Goal: Transaction & Acquisition: Purchase product/service

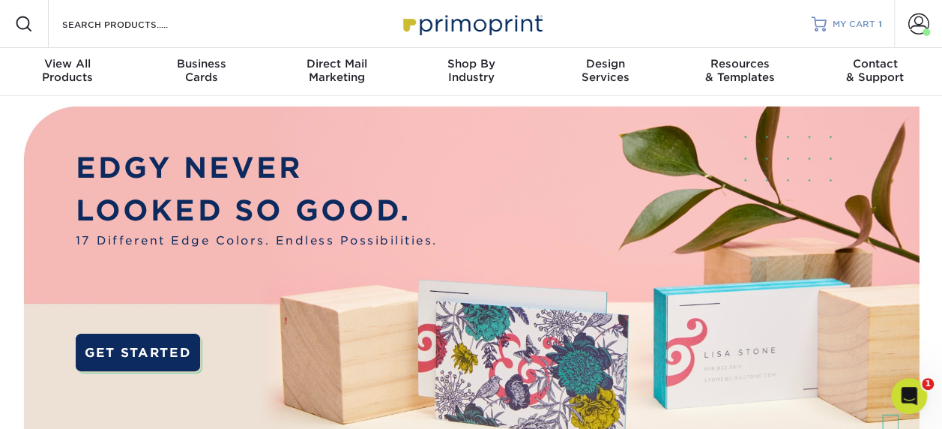
click at [858, 21] on span "MY CART" at bounding box center [854, 24] width 43 height 13
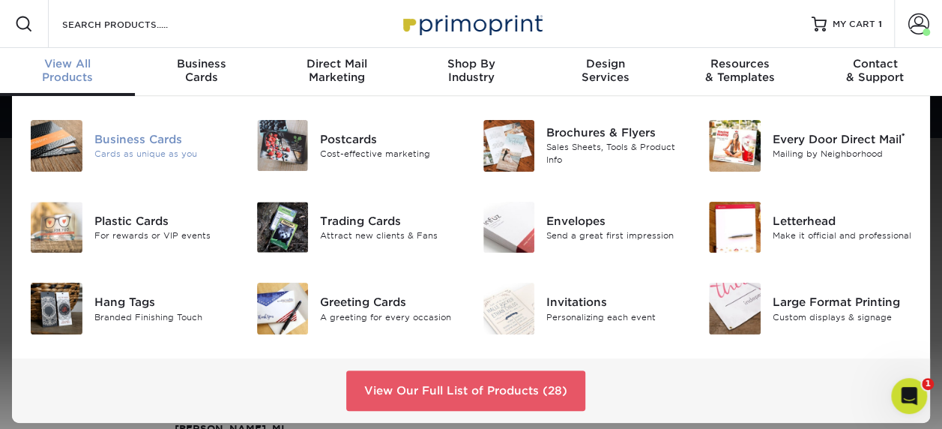
click at [58, 157] on img at bounding box center [57, 146] width 52 height 52
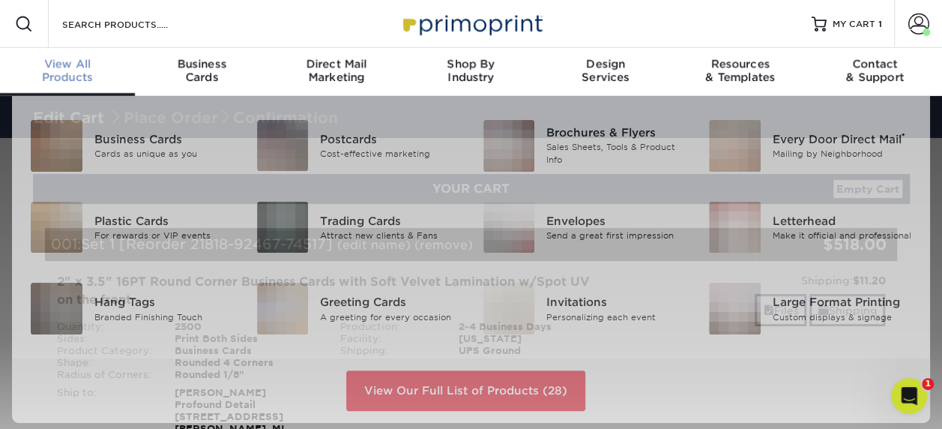
click at [82, 73] on div "View All Products" at bounding box center [67, 70] width 135 height 27
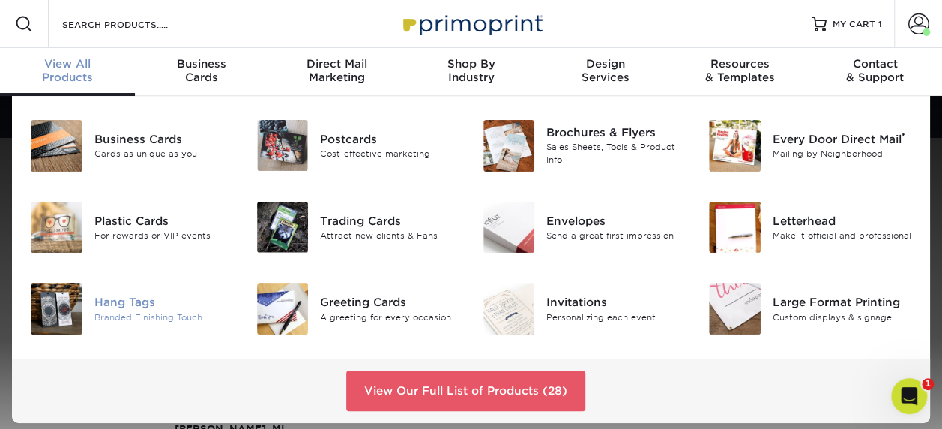
click at [64, 303] on img at bounding box center [57, 309] width 52 height 52
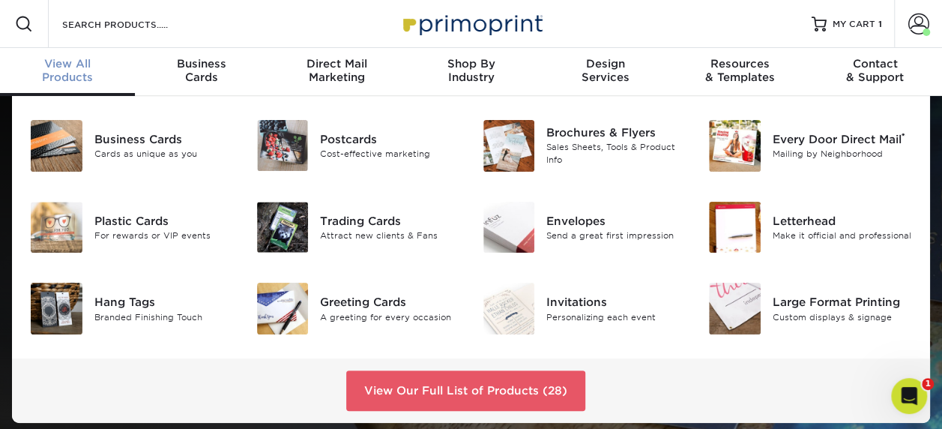
click at [73, 74] on div "View All Products" at bounding box center [67, 70] width 135 height 27
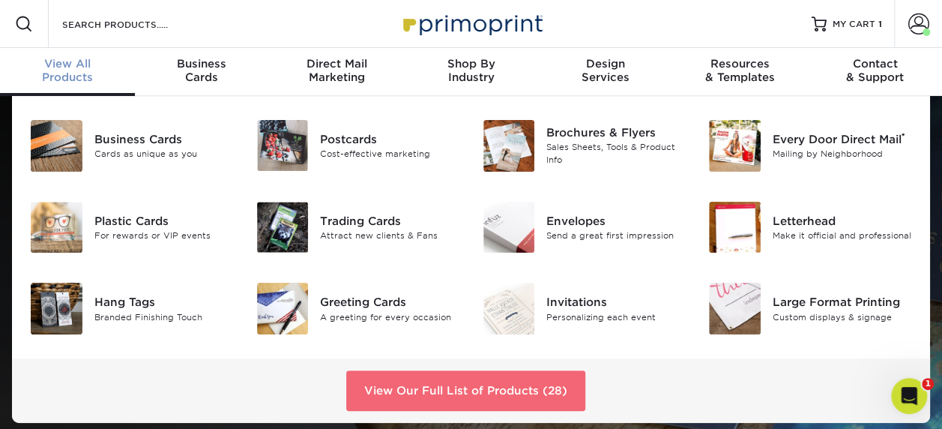
click at [495, 372] on link "View Our Full List of Products (28)" at bounding box center [465, 390] width 239 height 40
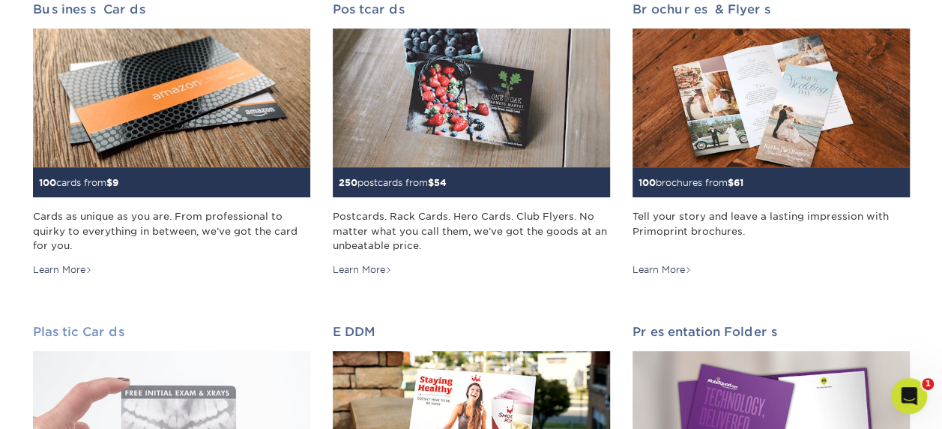
scroll to position [225, 0]
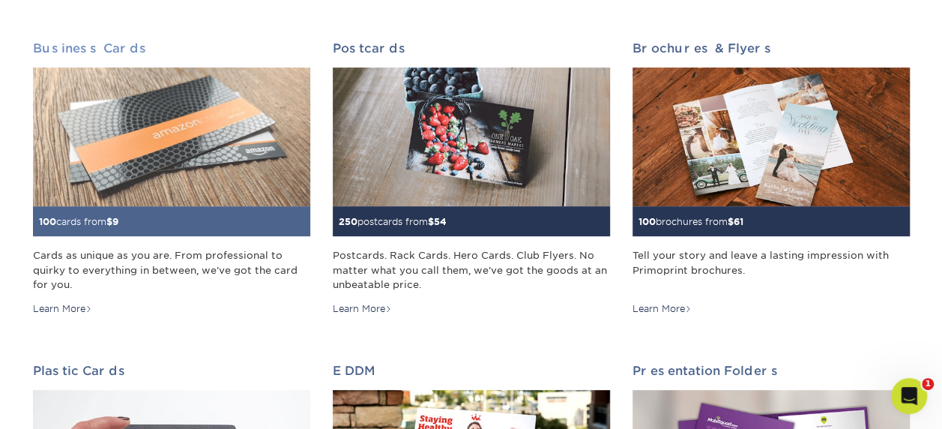
click at [130, 131] on img at bounding box center [171, 136] width 277 height 139
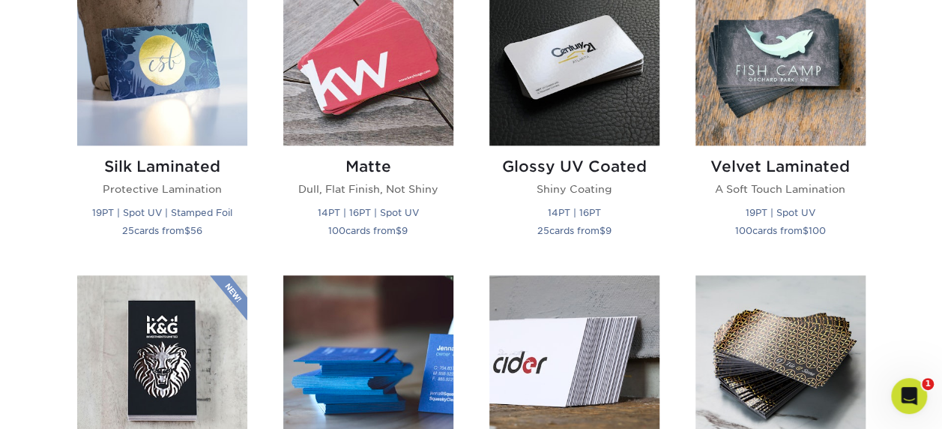
scroll to position [749, 0]
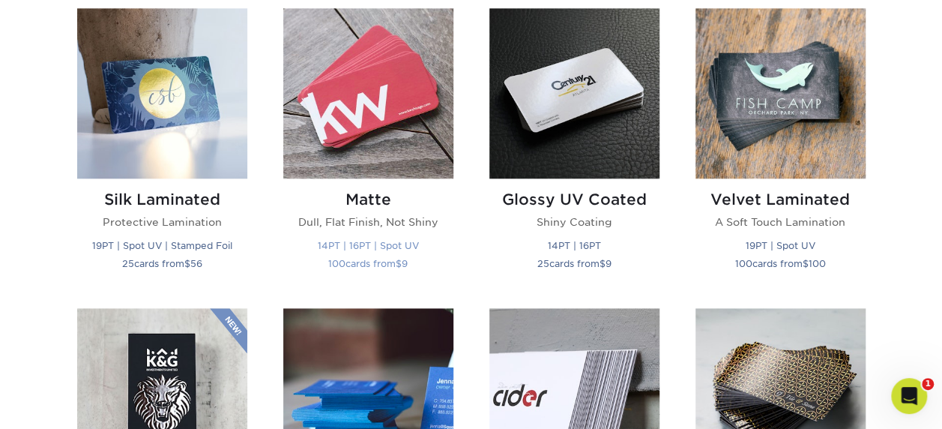
click at [356, 89] on img at bounding box center [368, 93] width 170 height 170
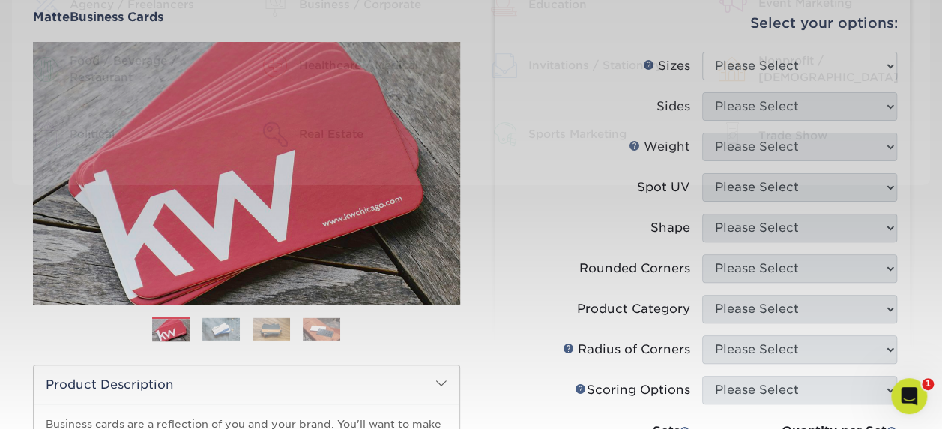
scroll to position [150, 0]
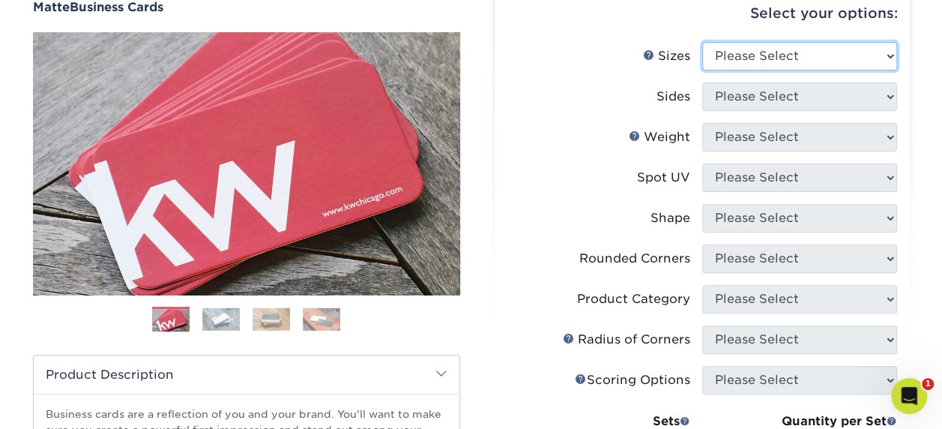
click at [755, 50] on select "Please Select 1.5" x 3.5" - Mini 1.75" x 3.5" - Mini 2" x 2" - Square 2" x 3" -…" at bounding box center [799, 56] width 195 height 28
select select "2.00x3.00"
click at [702, 42] on select "Please Select 1.5" x 3.5" - Mini 1.75" x 3.5" - Mini 2" x 2" - Square 2" x 3" -…" at bounding box center [799, 56] width 195 height 28
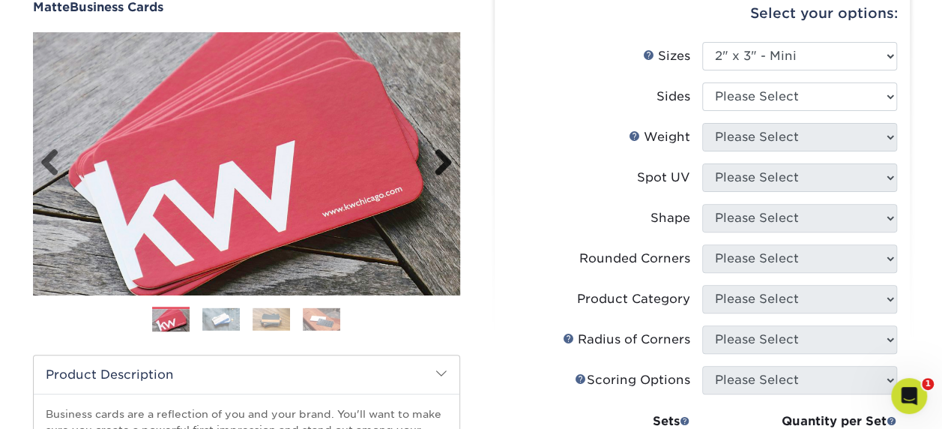
click at [444, 157] on link "Next" at bounding box center [438, 163] width 30 height 30
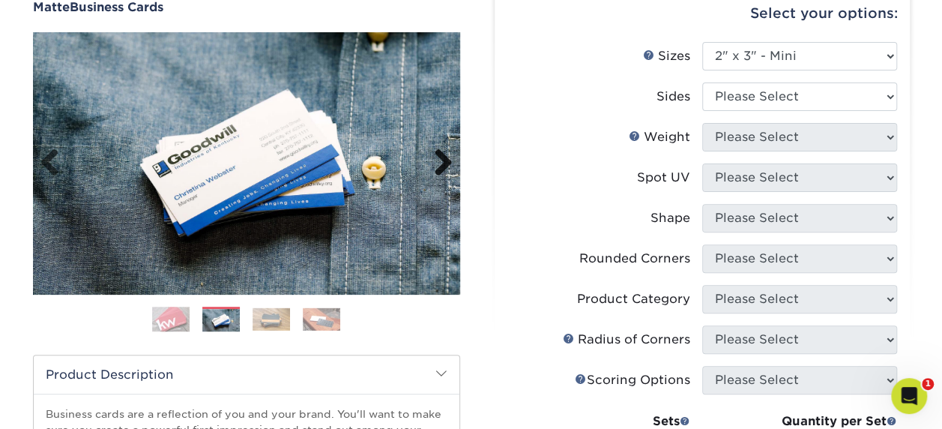
click at [444, 157] on link "Next" at bounding box center [438, 163] width 30 height 30
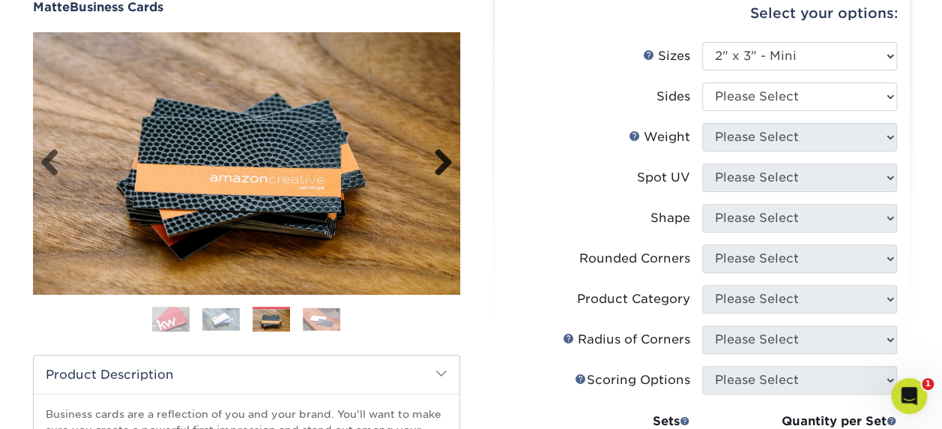
click at [444, 157] on link "Next" at bounding box center [438, 163] width 30 height 30
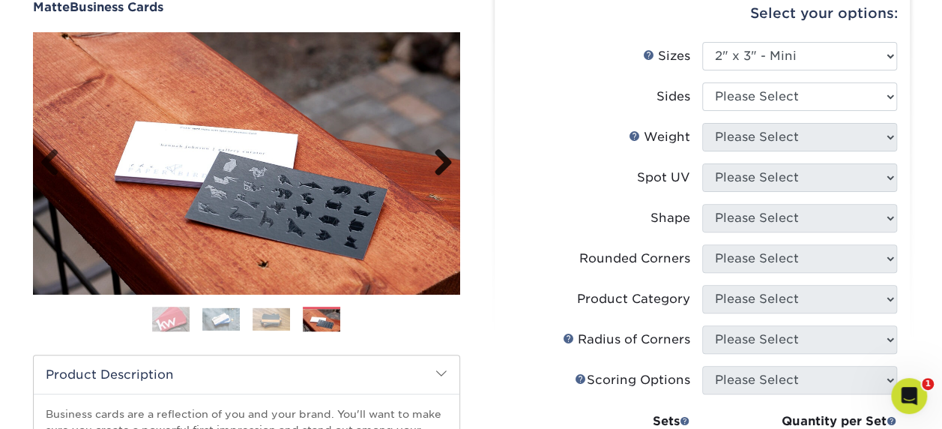
click at [444, 157] on link "Next" at bounding box center [438, 163] width 30 height 30
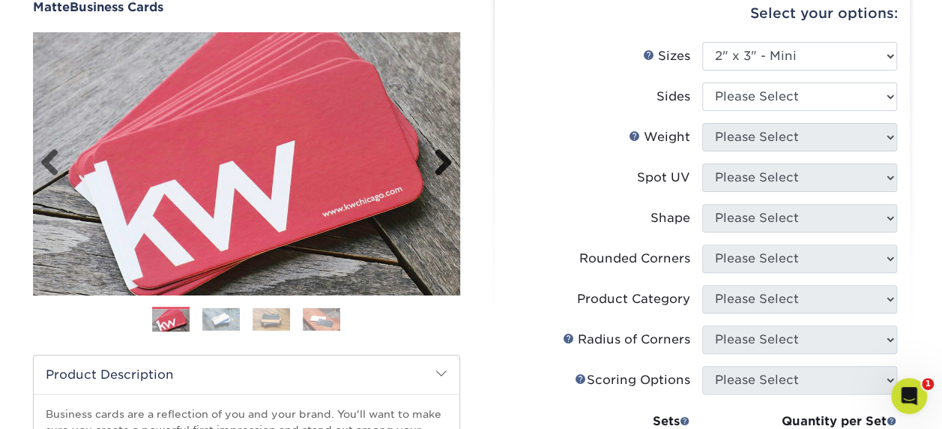
click at [444, 157] on link "Next" at bounding box center [438, 163] width 30 height 30
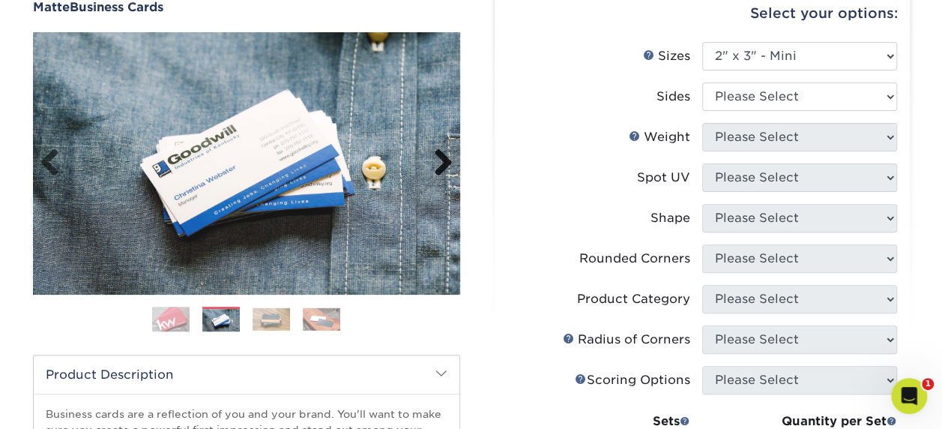
click at [444, 156] on link "Next" at bounding box center [438, 163] width 30 height 30
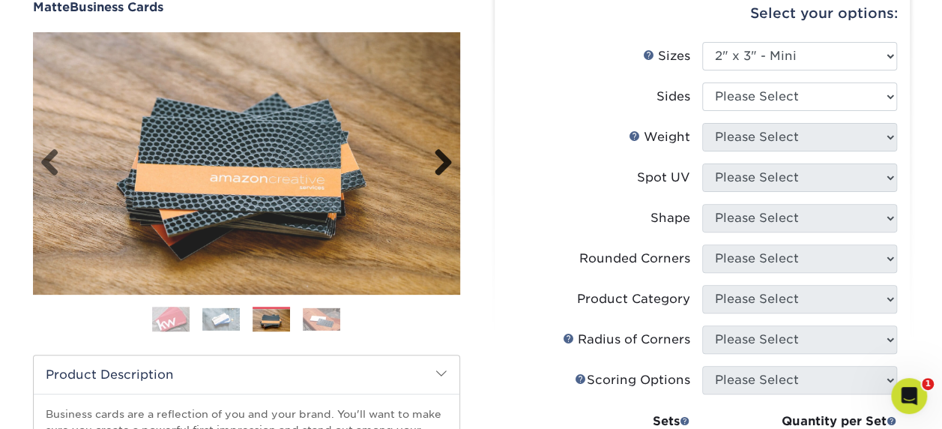
click at [444, 156] on link "Next" at bounding box center [438, 163] width 30 height 30
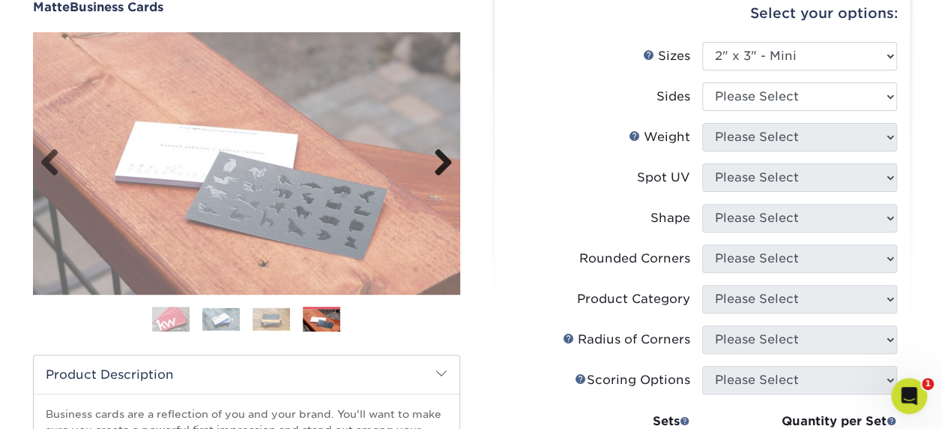
click at [444, 156] on link "Next" at bounding box center [438, 163] width 30 height 30
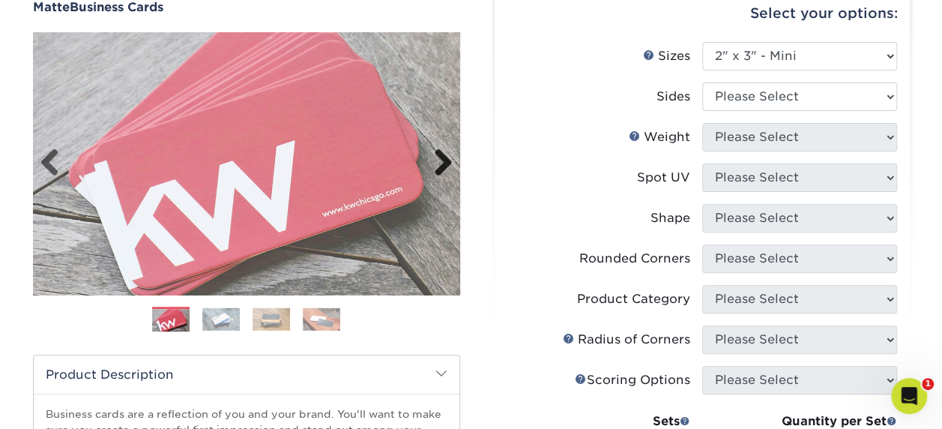
click at [444, 156] on link "Next" at bounding box center [438, 163] width 30 height 30
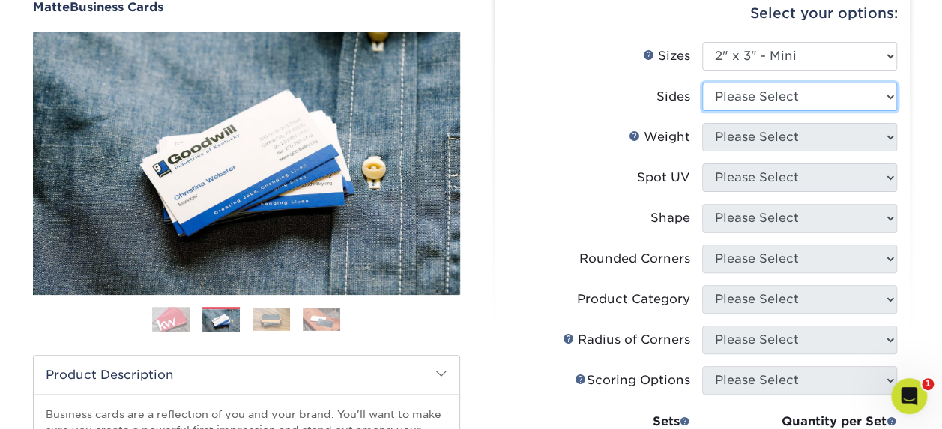
click at [760, 102] on select "Please Select Print Both Sides Print Front Only" at bounding box center [799, 96] width 195 height 28
select select "13abbda7-1d64-4f25-8bb2-c179b224825d"
click at [702, 82] on select "Please Select Print Both Sides Print Front Only" at bounding box center [799, 96] width 195 height 28
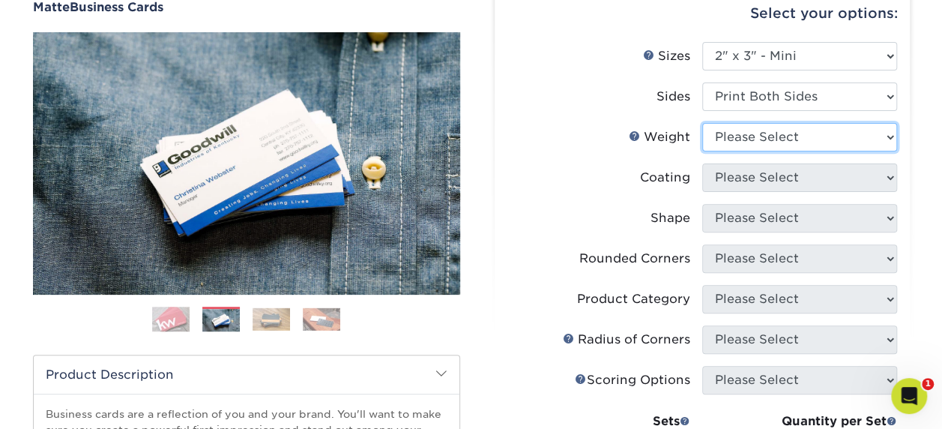
click at [761, 124] on select "Please Select 14PT 16PT" at bounding box center [799, 137] width 195 height 28
select select "16PT"
click at [702, 123] on select "Please Select 14PT 16PT" at bounding box center [799, 137] width 195 height 28
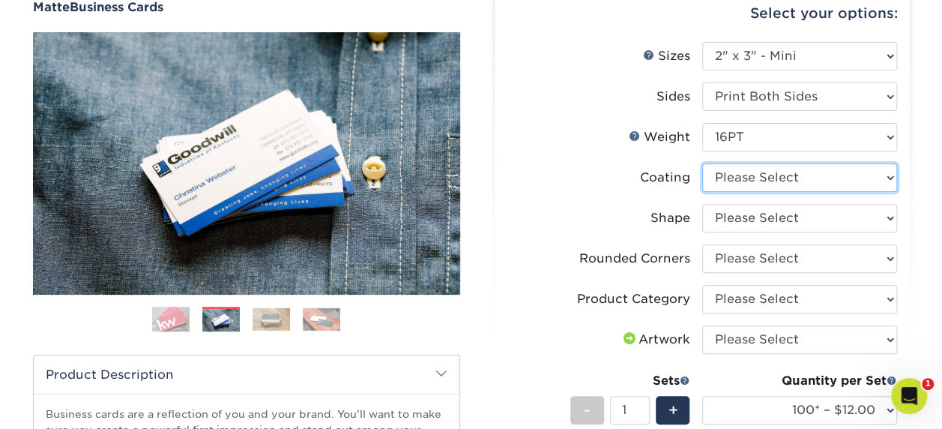
click at [752, 175] on select at bounding box center [799, 177] width 195 height 28
select select "121bb7b5-3b4d-429f-bd8d-bbf80e953313"
click at [702, 163] on select at bounding box center [799, 177] width 195 height 28
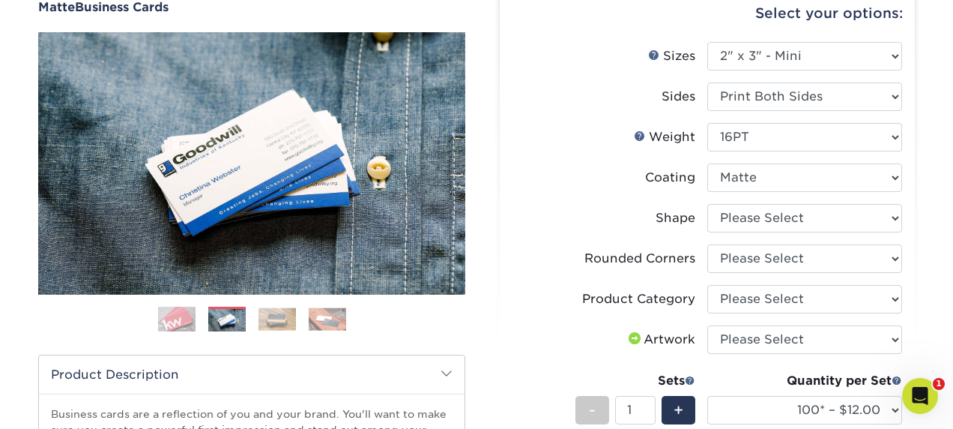
select select "-1"
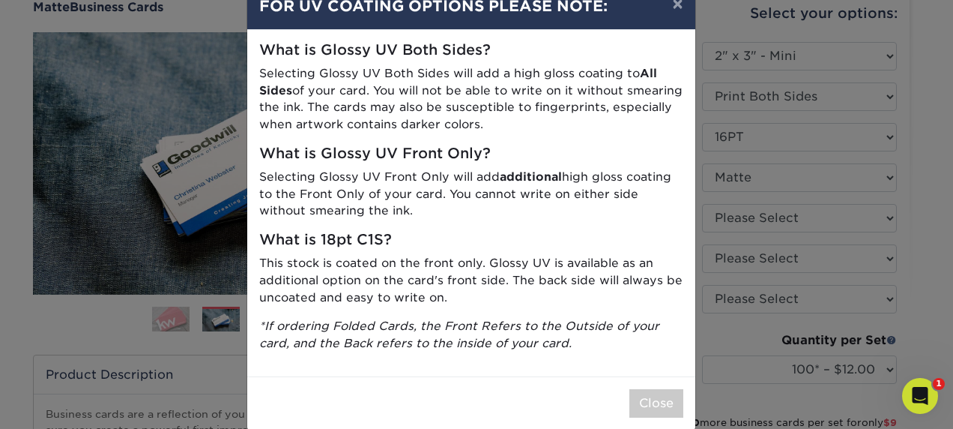
scroll to position [60, 0]
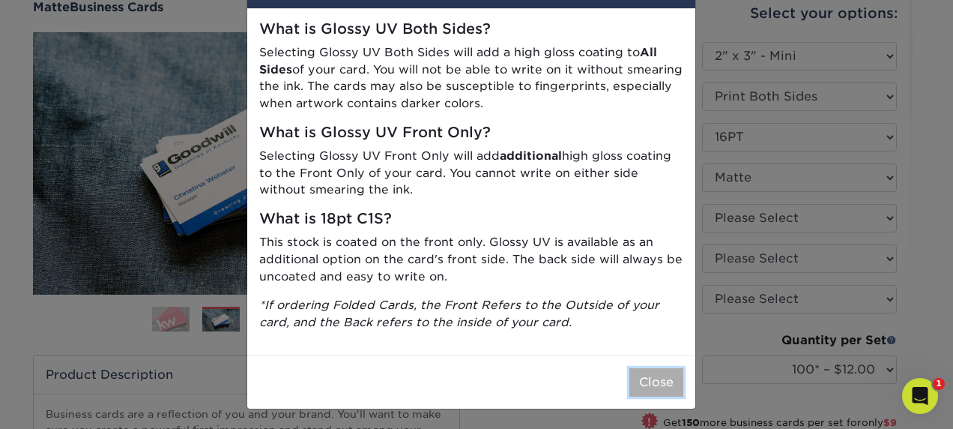
click at [648, 387] on button "Close" at bounding box center [657, 382] width 54 height 28
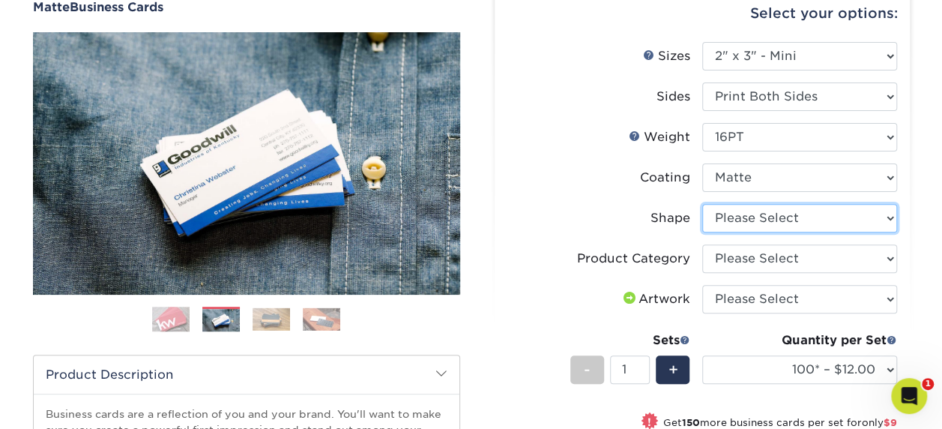
click at [724, 223] on select "Please Select Standard" at bounding box center [799, 218] width 195 height 28
select select "standard"
click at [702, 204] on select "Please Select Standard" at bounding box center [799, 218] width 195 height 28
select select "-1"
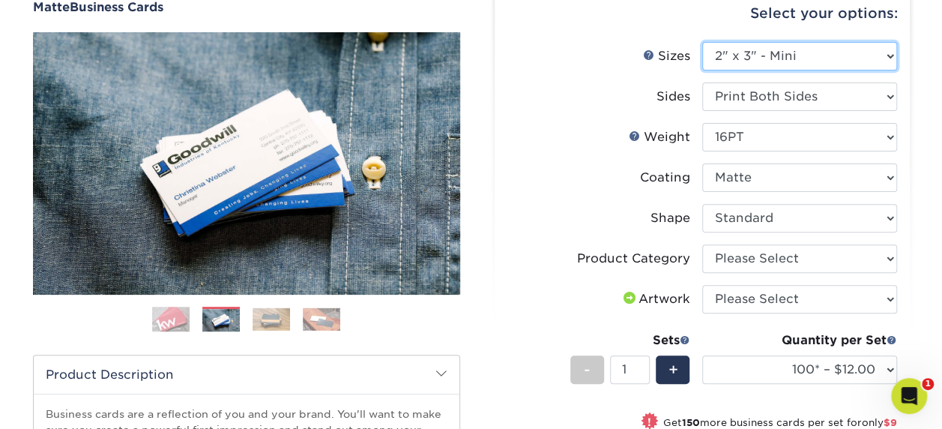
click at [766, 49] on select "Please Select 1.5" x 3.5" - Mini 1.75" x 3.5" - Mini 2" x 2" - Square 2" x 3" -…" at bounding box center [799, 56] width 195 height 28
select select "2.00x3.50"
click at [702, 42] on select "Please Select 1.5" x 3.5" - Mini 1.75" x 3.5" - Mini 2" x 2" - Square 2" x 3" -…" at bounding box center [799, 56] width 195 height 28
select select "-1"
select select
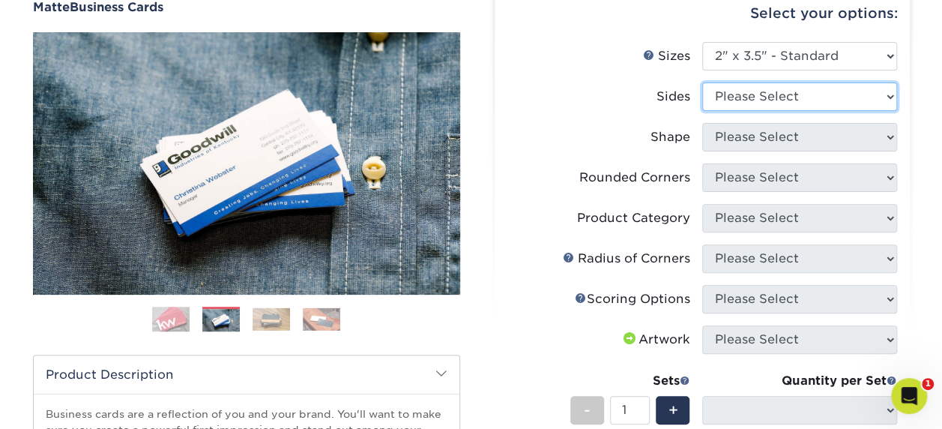
click at [760, 100] on select "Please Select Print Both Sides Print Front Only" at bounding box center [799, 96] width 195 height 28
select select "13abbda7-1d64-4f25-8bb2-c179b224825d"
click at [702, 82] on select "Please Select Print Both Sides Print Front Only" at bounding box center [799, 96] width 195 height 28
select select
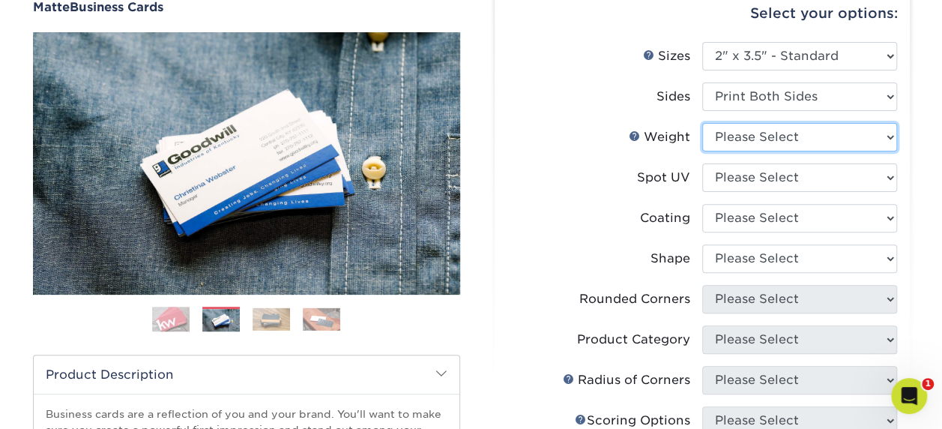
click at [760, 139] on select "Please Select 16PT 14PT" at bounding box center [799, 137] width 195 height 28
select select "14PT"
click at [702, 123] on select "Please Select 16PT 14PT" at bounding box center [799, 137] width 195 height 28
select select
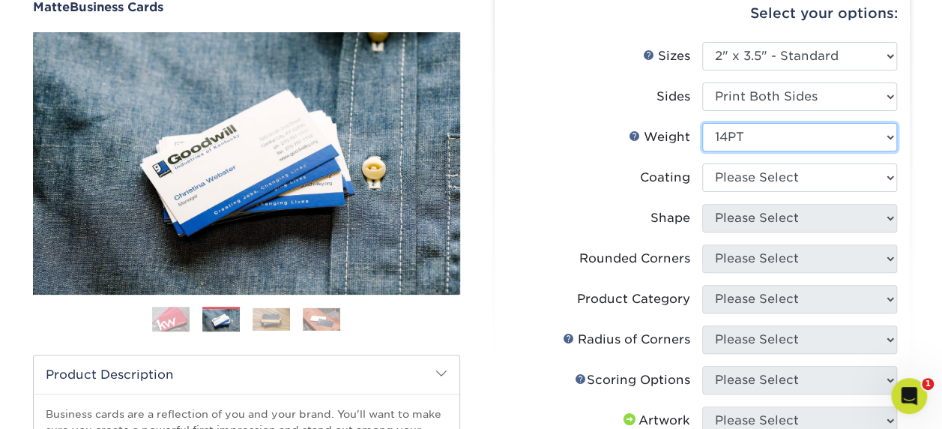
click at [755, 135] on select "Please Select 16PT 14PT" at bounding box center [799, 137] width 195 height 28
select select "16PT"
click at [702, 123] on select "Please Select 16PT 14PT" at bounding box center [799, 137] width 195 height 28
select select
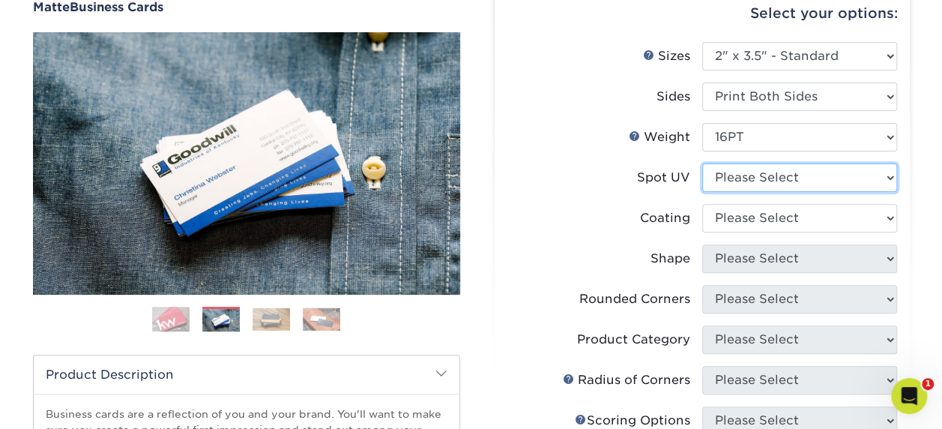
click at [749, 163] on select "Please Select No Spot UV Front and Back (Both Sides) Front Only Back Only" at bounding box center [799, 177] width 195 height 28
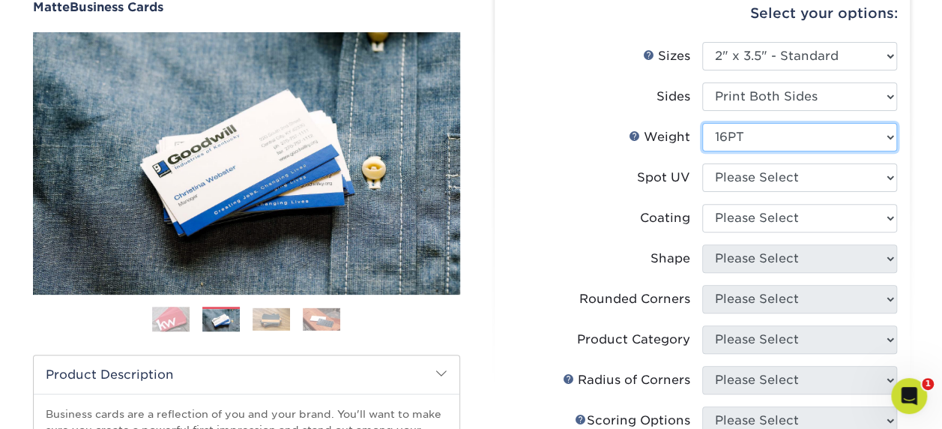
click at [752, 136] on select "Please Select 16PT 14PT" at bounding box center [799, 137] width 195 height 28
drag, startPoint x: 748, startPoint y: 130, endPoint x: 746, endPoint y: 142, distance: 12.1
click at [748, 130] on select "Please Select 16PT 14PT" at bounding box center [799, 137] width 195 height 28
select select "14PT"
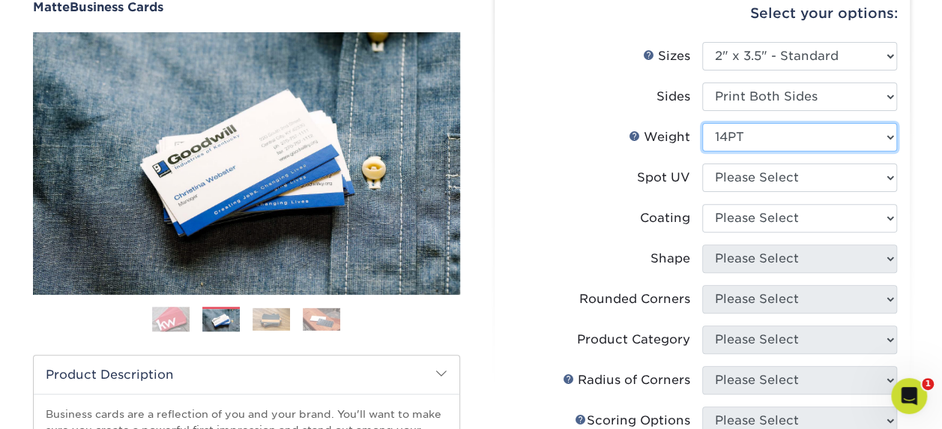
click at [702, 123] on select "Please Select 16PT 14PT" at bounding box center [799, 137] width 195 height 28
select select
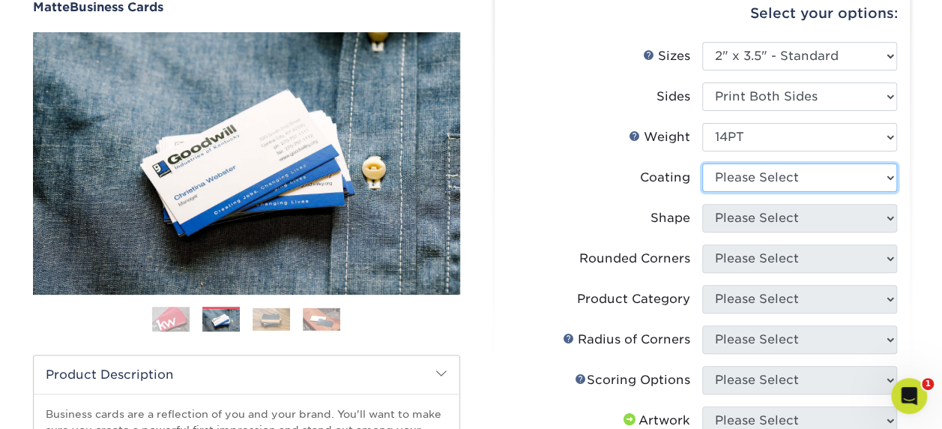
click at [739, 171] on select at bounding box center [799, 177] width 195 height 28
select select "121bb7b5-3b4d-429f-bd8d-bbf80e953313"
click at [702, 163] on select at bounding box center [799, 177] width 195 height 28
select select
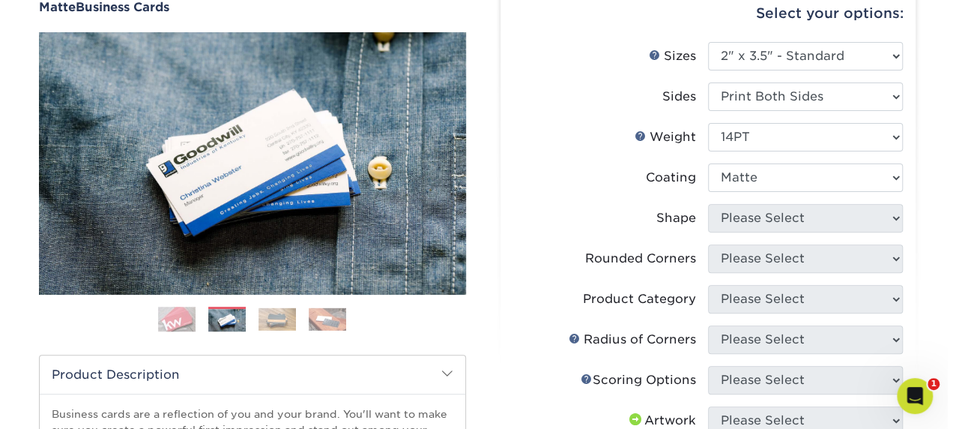
scroll to position [0, 0]
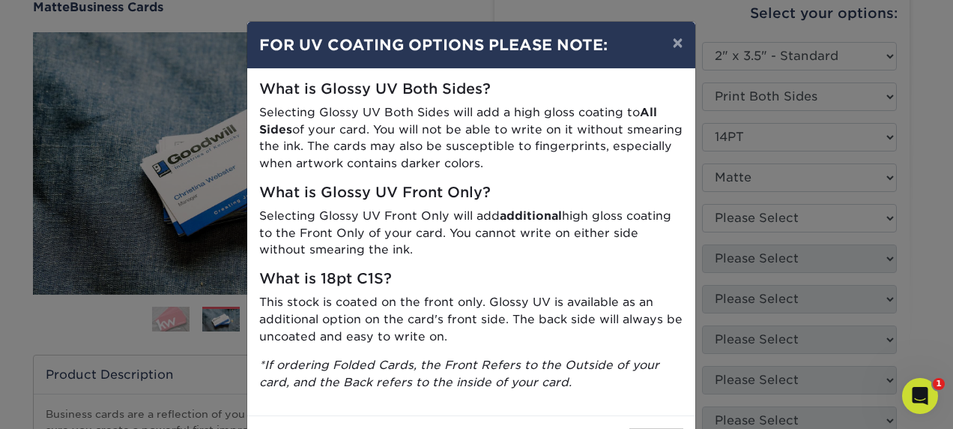
click at [746, 130] on div "× FOR UV COATING OPTIONS PLEASE NOTE: What is Glossy UV Both Sides? Selecting G…" at bounding box center [476, 214] width 953 height 429
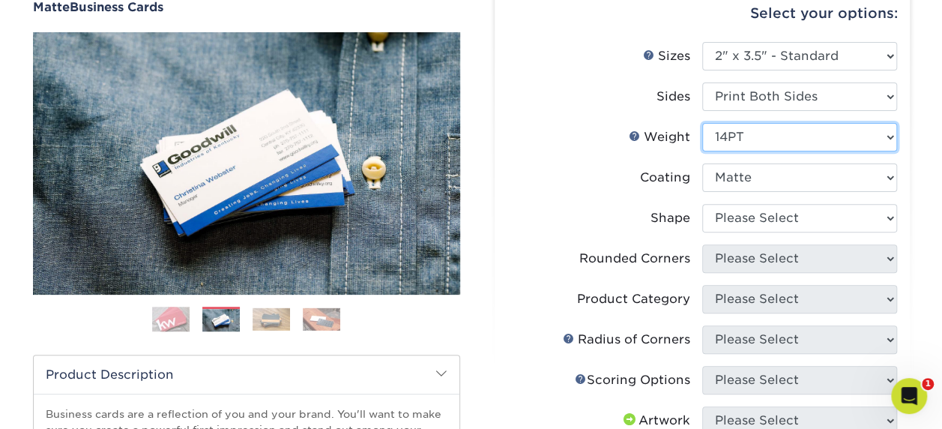
click at [728, 136] on select "Please Select 16PT 14PT" at bounding box center [799, 137] width 195 height 28
select select "16PT"
click at [702, 123] on select "Please Select 16PT 14PT" at bounding box center [799, 137] width 195 height 28
select select
select select "-1"
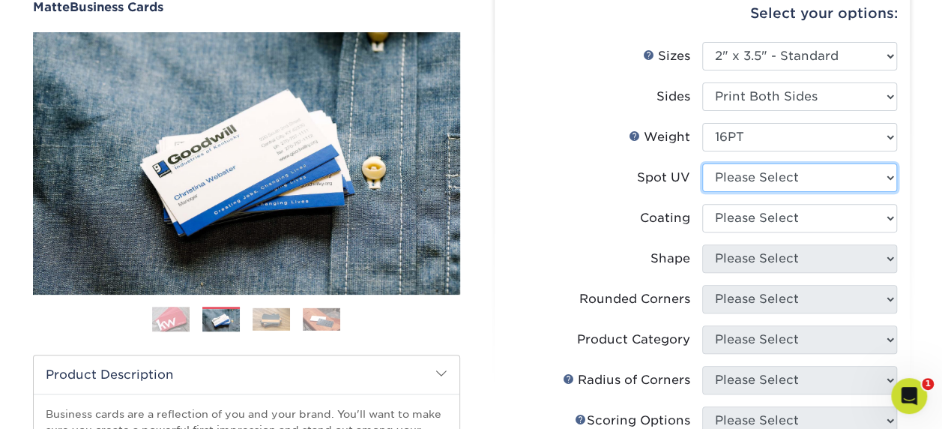
click at [752, 174] on select "Please Select No Spot UV Front and Back (Both Sides) Front Only Back Only" at bounding box center [799, 177] width 195 height 28
select select "1"
click at [702, 163] on select "Please Select No Spot UV Front and Back (Both Sides) Front Only Back Only" at bounding box center [799, 177] width 195 height 28
select select
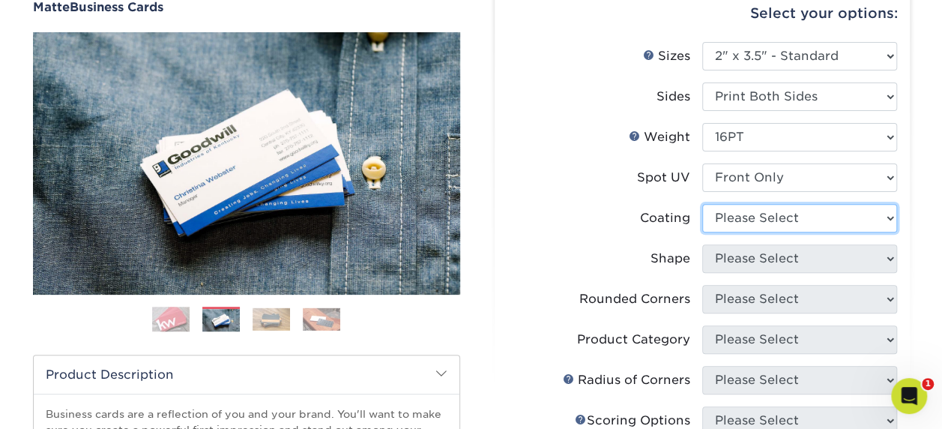
click at [764, 214] on select at bounding box center [799, 218] width 195 height 28
select select "121bb7b5-3b4d-429f-bd8d-bbf80e953313"
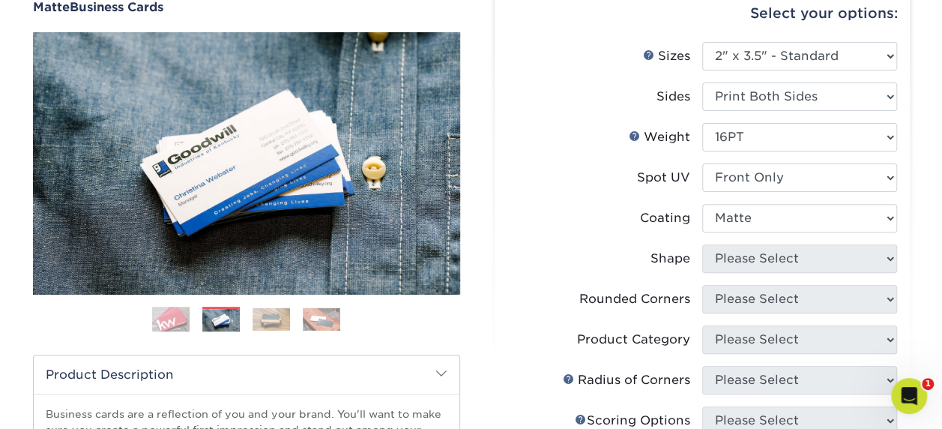
click at [702, 204] on select at bounding box center [799, 218] width 195 height 28
select select
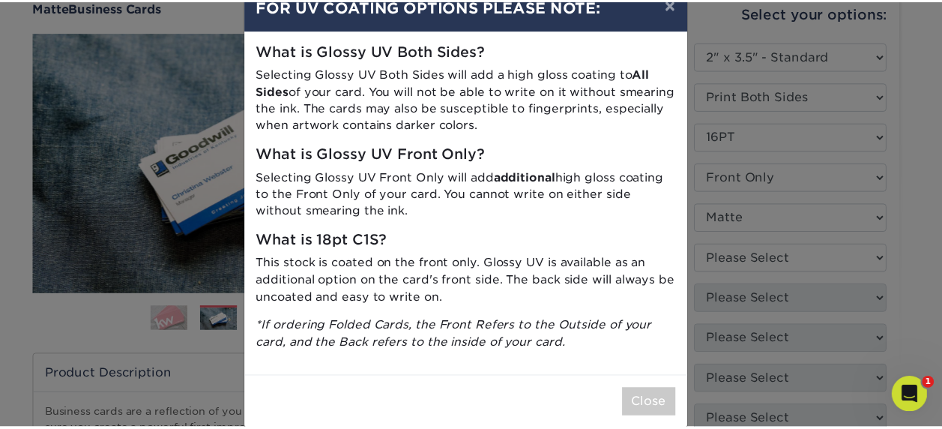
scroll to position [60, 0]
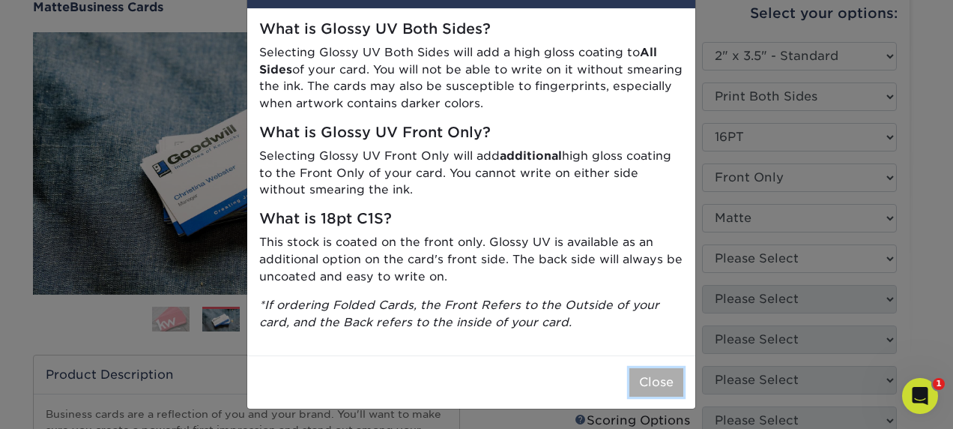
click at [648, 378] on button "Close" at bounding box center [657, 382] width 54 height 28
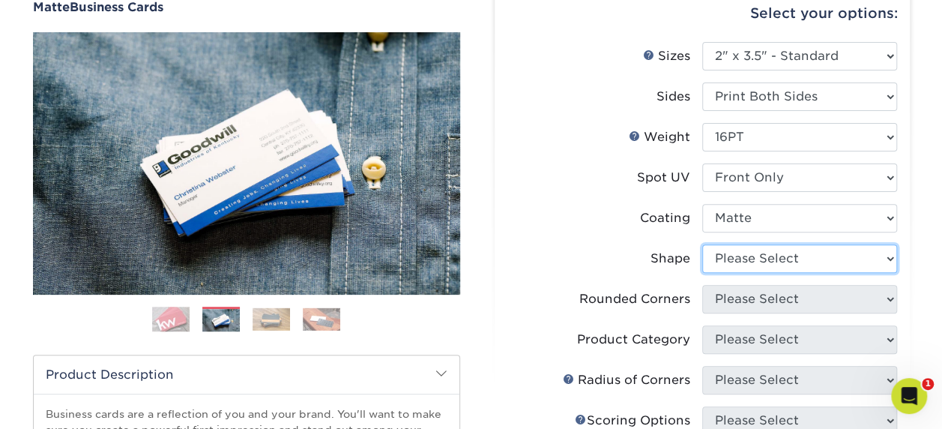
click at [743, 262] on select "Please Select Standard" at bounding box center [799, 258] width 195 height 28
select select "standard"
click at [702, 244] on select "Please Select Standard" at bounding box center [799, 258] width 195 height 28
select select
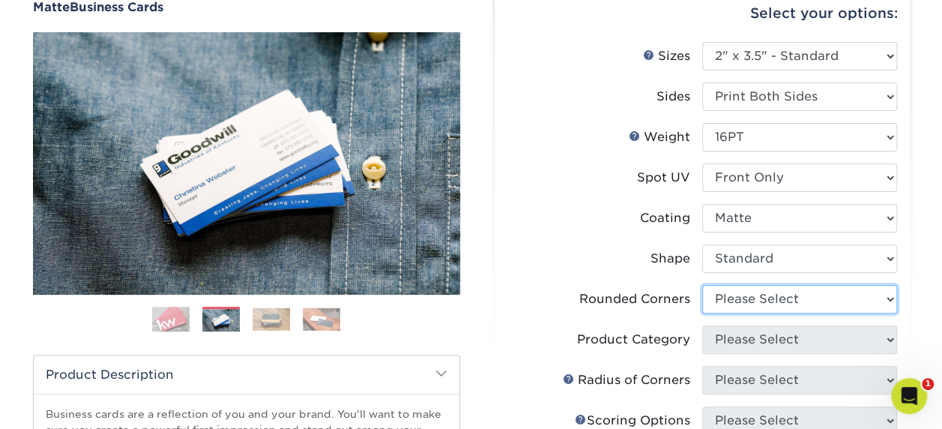
click at [748, 289] on select "Please Select Yes - Round 2 Corners Yes - Round 4 Corners No" at bounding box center [799, 299] width 195 height 28
select select "7672df9e-0e0a-464d-8e1f-920c575e4da3"
click at [702, 285] on select "Please Select Yes - Round 2 Corners Yes - Round 4 Corners No" at bounding box center [799, 299] width 195 height 28
select select "-1"
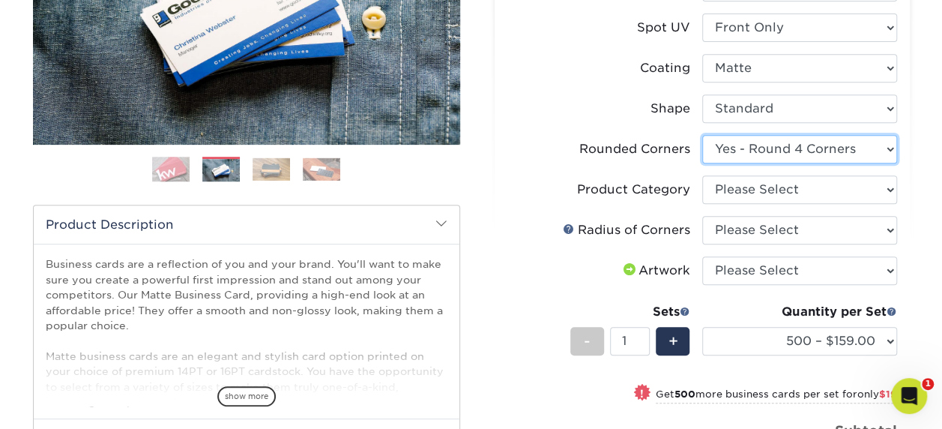
scroll to position [375, 0]
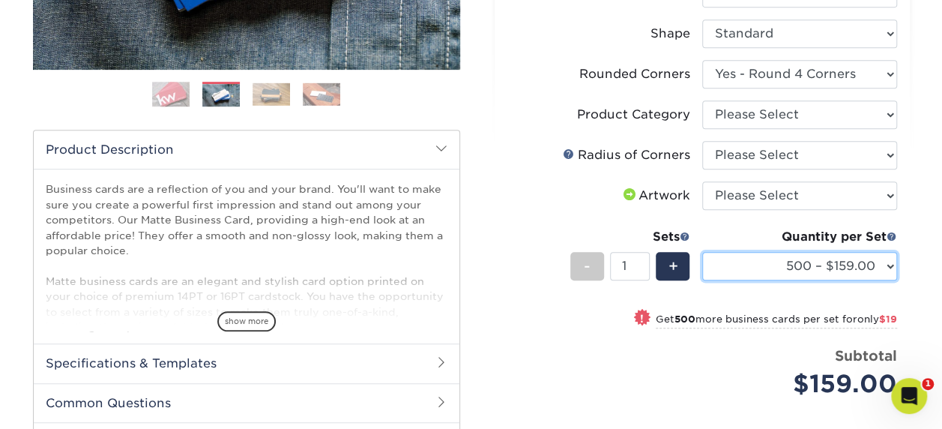
click at [823, 274] on select "500 – $159.00 1000 – $178.00 2500 – $346.00 5000 – $455.00 10000 – $964.00 1500…" at bounding box center [799, 266] width 195 height 28
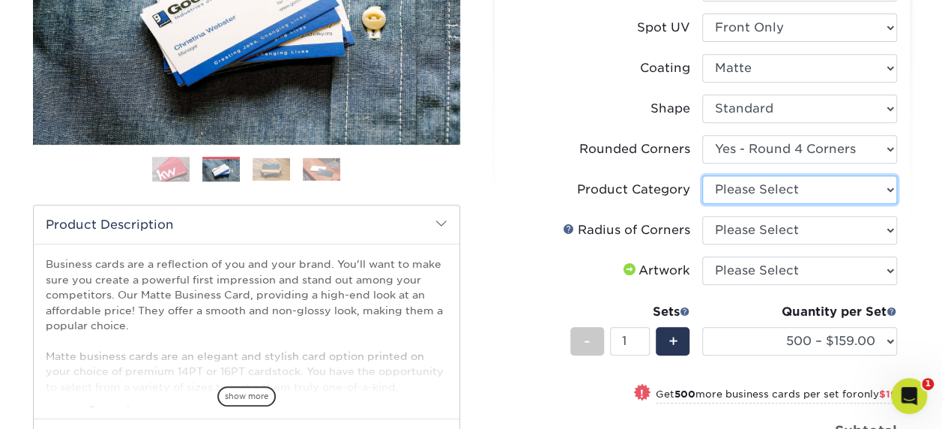
click at [737, 193] on select "Please Select Business Cards" at bounding box center [799, 189] width 195 height 28
select select "3b5148f1-0588-4f88-a218-97bcfdce65c1"
click at [702, 175] on select "Please Select Business Cards" at bounding box center [799, 189] width 195 height 28
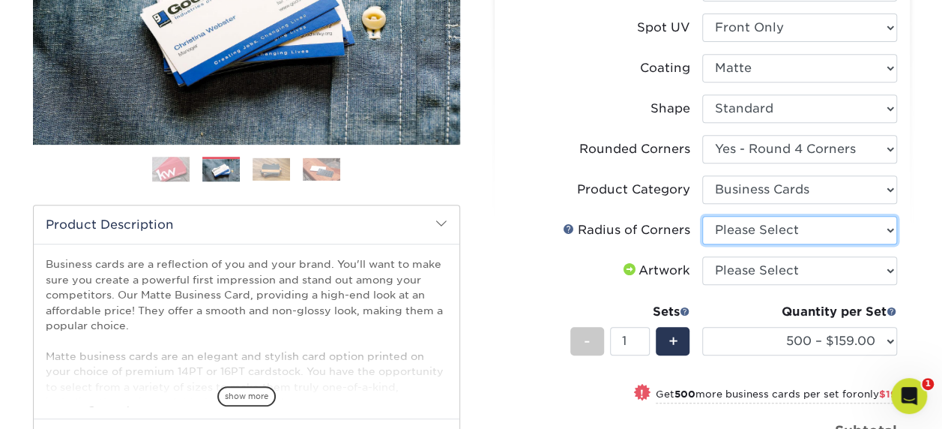
click at [759, 226] on select "Please Select Rounded 1/8" Rounded 1/4"" at bounding box center [799, 230] width 195 height 28
click at [702, 216] on select "Please Select Rounded 1/8" Rounded 1/4"" at bounding box center [799, 230] width 195 height 28
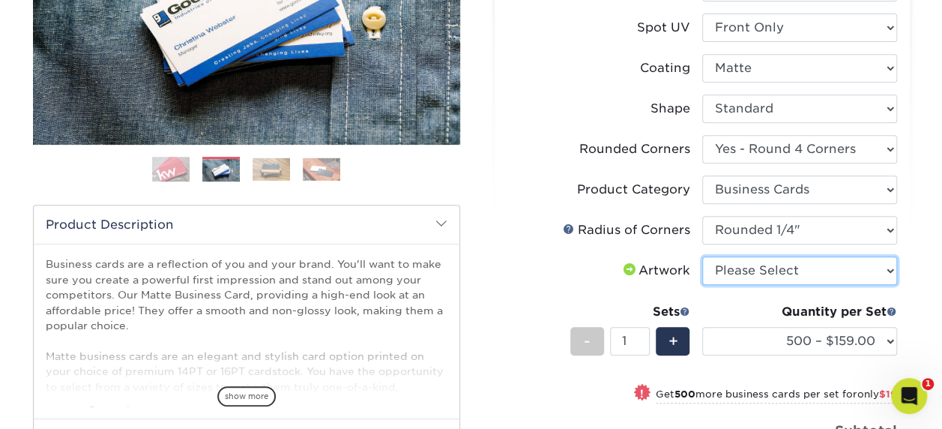
click at [778, 270] on select "Please Select I will upload files I need a design - $100" at bounding box center [799, 270] width 195 height 28
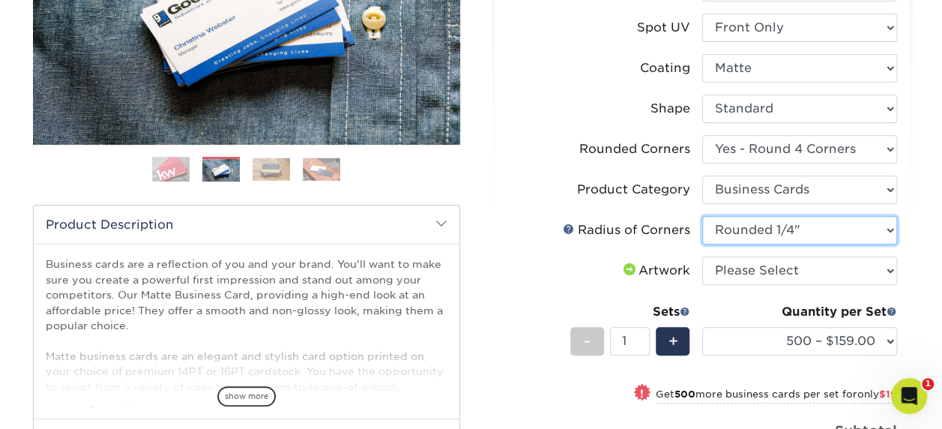
click at [781, 243] on select "Please Select Rounded 1/8" Rounded 1/4"" at bounding box center [799, 230] width 195 height 28
click at [779, 238] on select "Please Select Rounded 1/8" Rounded 1/4"" at bounding box center [799, 230] width 195 height 28
click at [769, 230] on select "Please Select Rounded 1/8" Rounded 1/4"" at bounding box center [799, 230] width 195 height 28
select select "589680c7-ee9a-431b-9d12-d7aeb1386a97"
click at [702, 216] on select "Please Select Rounded 1/8" Rounded 1/4"" at bounding box center [799, 230] width 195 height 28
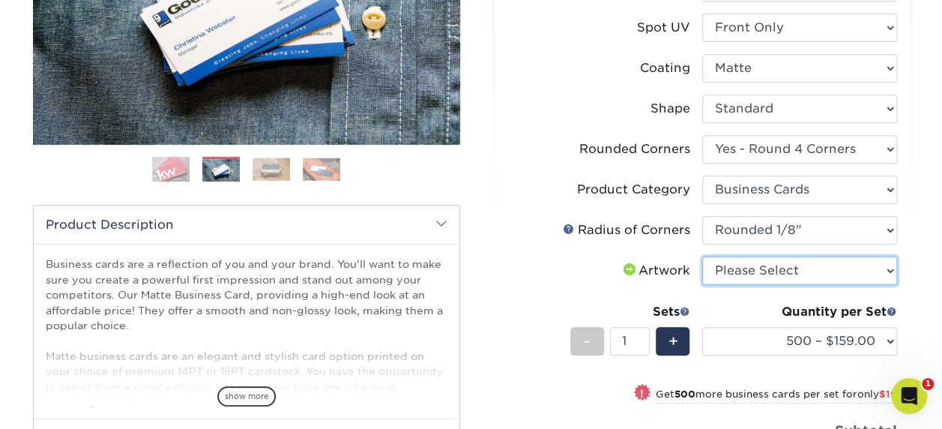
click at [760, 271] on select "Please Select I will upload files I need a design - $100" at bounding box center [799, 270] width 195 height 28
select select "upload"
click at [702, 256] on select "Please Select I will upload files I need a design - $100" at bounding box center [799, 270] width 195 height 28
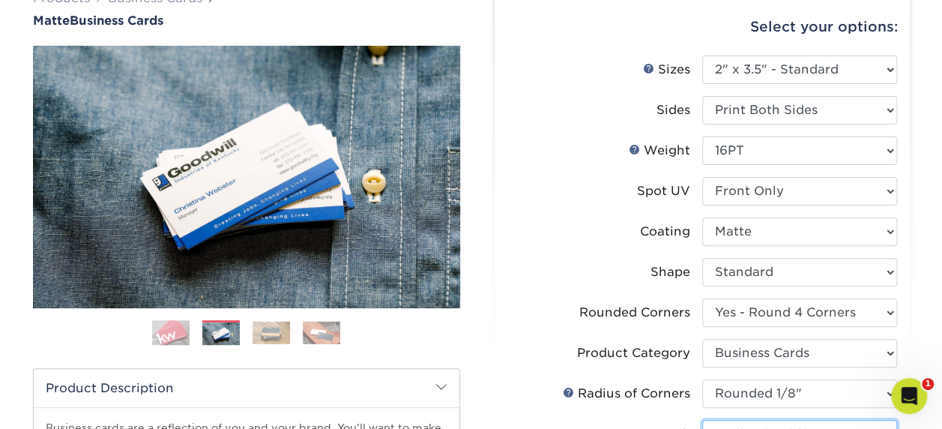
scroll to position [150, 0]
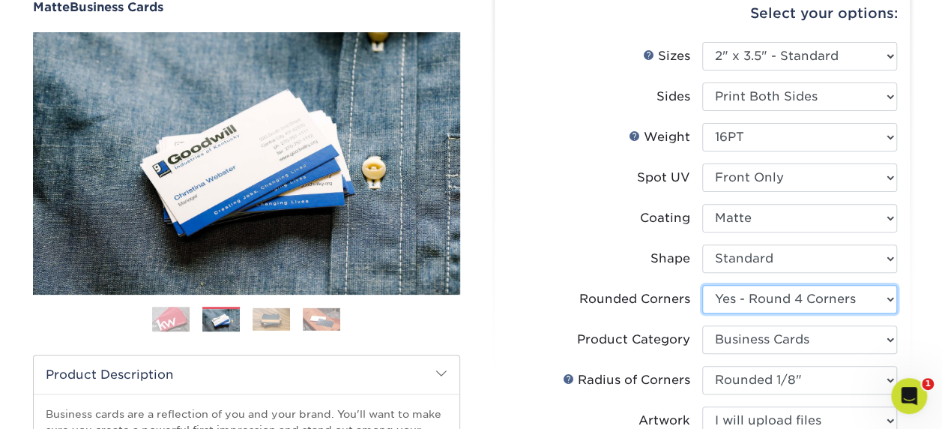
click at [810, 295] on select "Please Select Yes - Round 2 Corners Yes - Round 4 Corners No" at bounding box center [799, 299] width 195 height 28
select select "0"
click at [702, 285] on select "Please Select Yes - Round 2 Corners Yes - Round 4 Corners No" at bounding box center [799, 299] width 195 height 28
select select "-1"
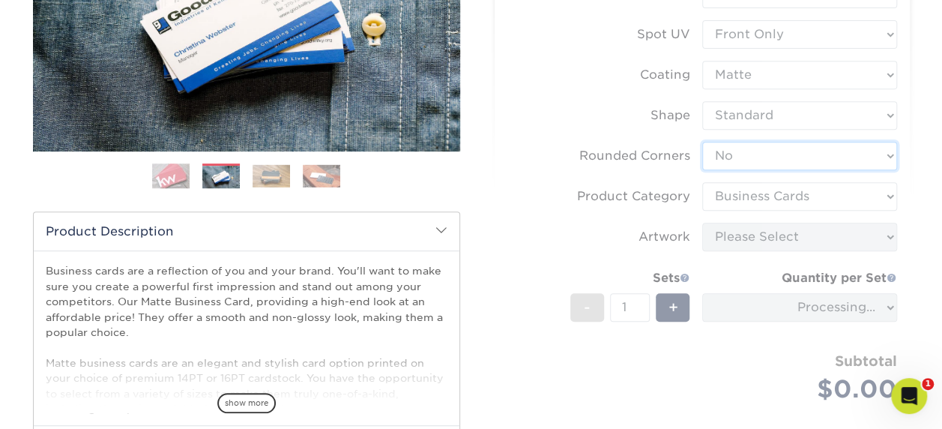
scroll to position [300, 0]
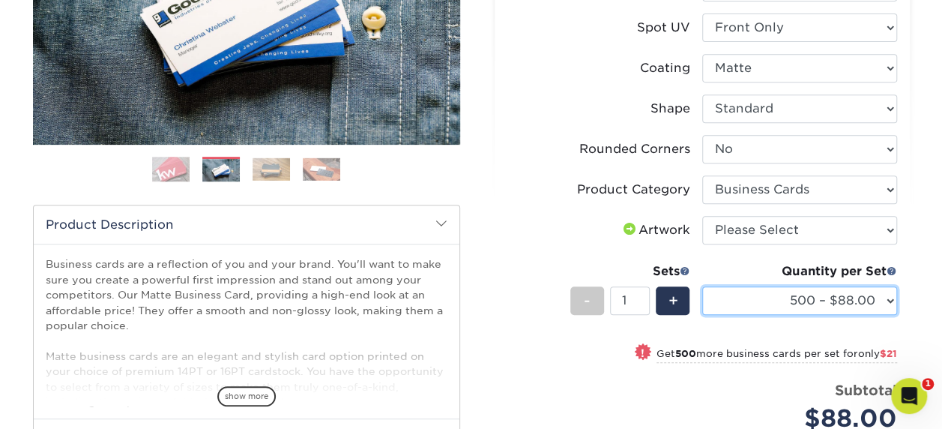
click at [865, 297] on select "500 – $88.00 1000 – $109.00 2500 – $205.00 5000 – $279.00 10000 – $612.00 15000…" at bounding box center [799, 300] width 195 height 28
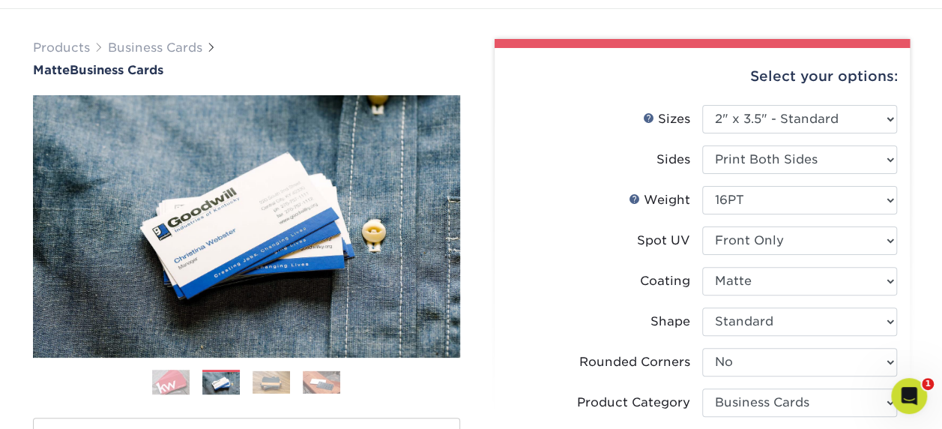
scroll to position [75, 0]
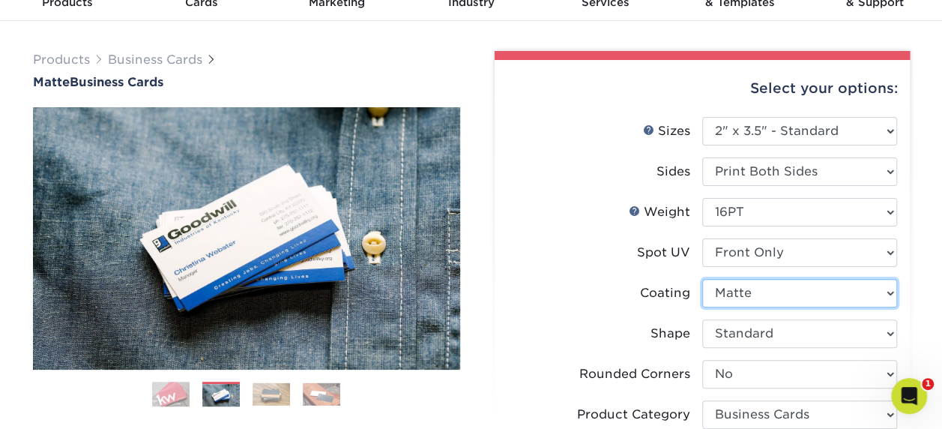
click at [741, 289] on select at bounding box center [799, 293] width 195 height 28
click at [755, 284] on select at bounding box center [799, 293] width 195 height 28
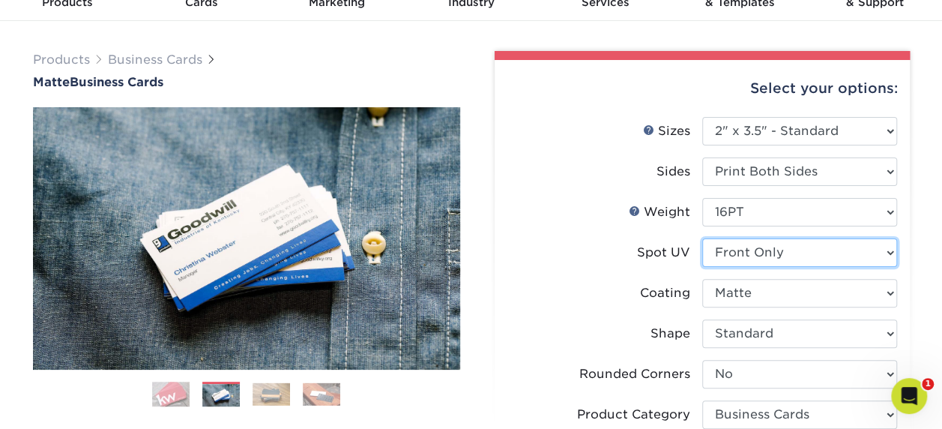
click at [725, 256] on select "Please Select No Spot UV Front and Back (Both Sides) Front Only Back Only" at bounding box center [799, 252] width 195 height 28
select select "3"
click at [702, 238] on select "Please Select No Spot UV Front and Back (Both Sides) Front Only Back Only" at bounding box center [799, 252] width 195 height 28
select select "-1"
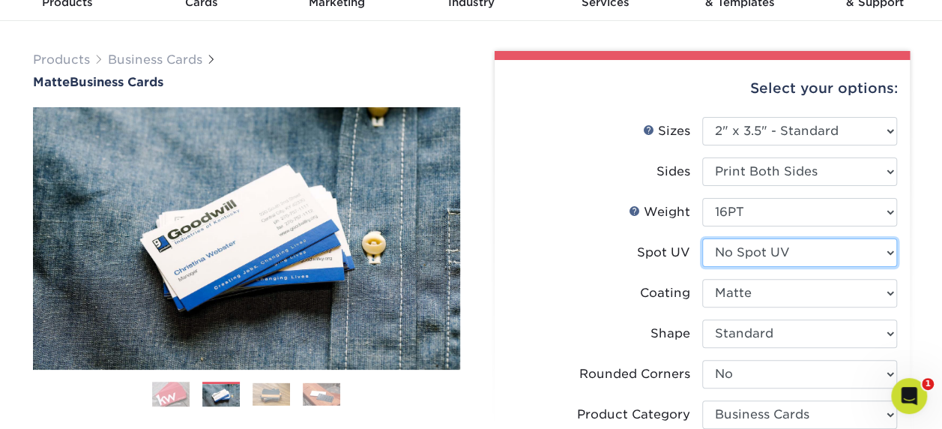
select select
select select "-1"
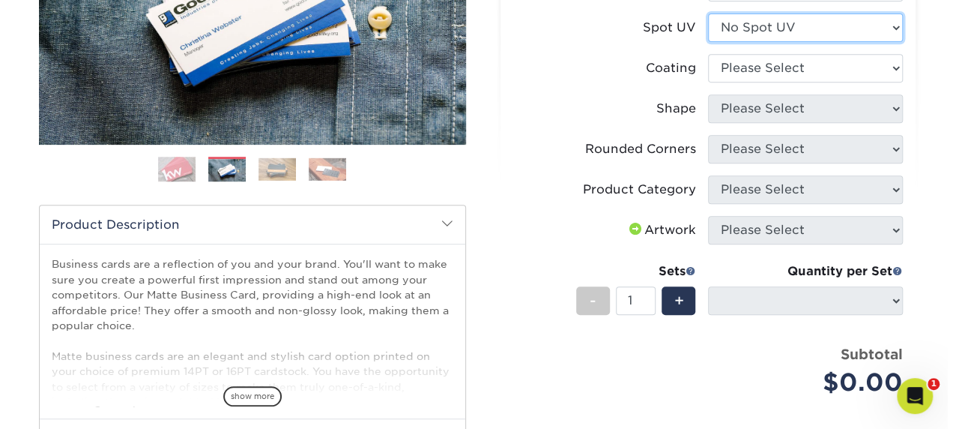
scroll to position [225, 0]
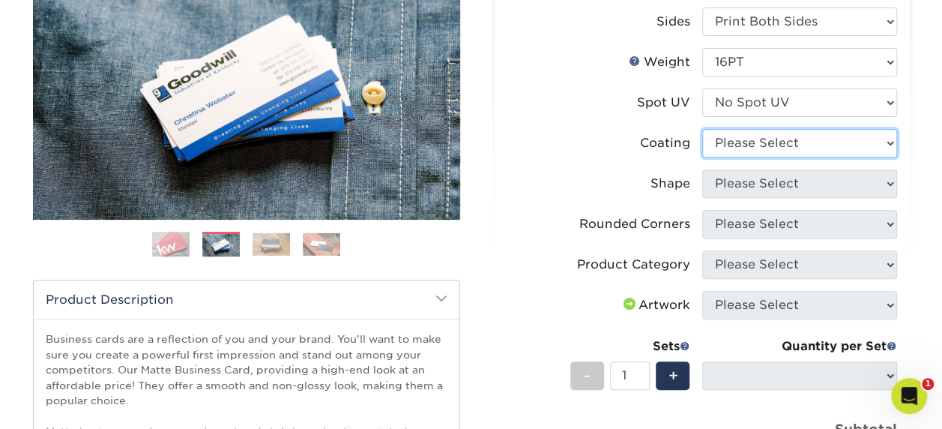
click at [757, 145] on select at bounding box center [799, 143] width 195 height 28
select select "121bb7b5-3b4d-429f-bd8d-bbf80e953313"
click at [702, 129] on select at bounding box center [799, 143] width 195 height 28
select select
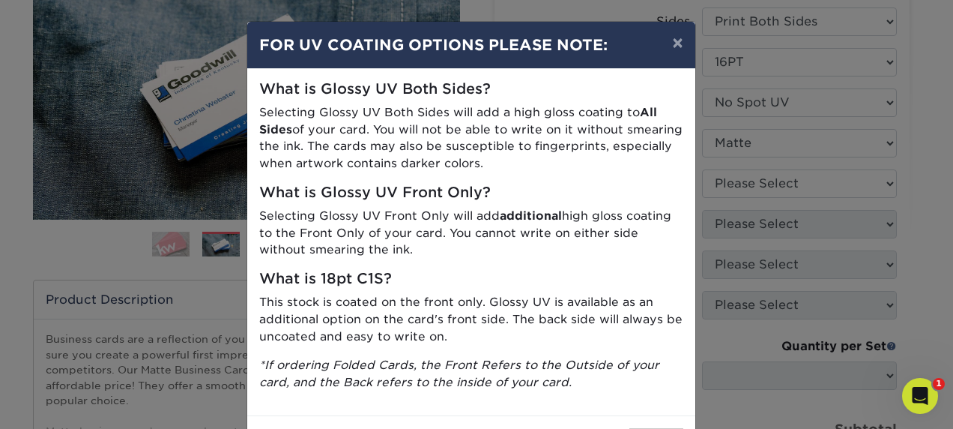
click at [764, 178] on div "× FOR UV COATING OPTIONS PLEASE NOTE: What is Glossy UV Both Sides? Selecting G…" at bounding box center [476, 214] width 953 height 429
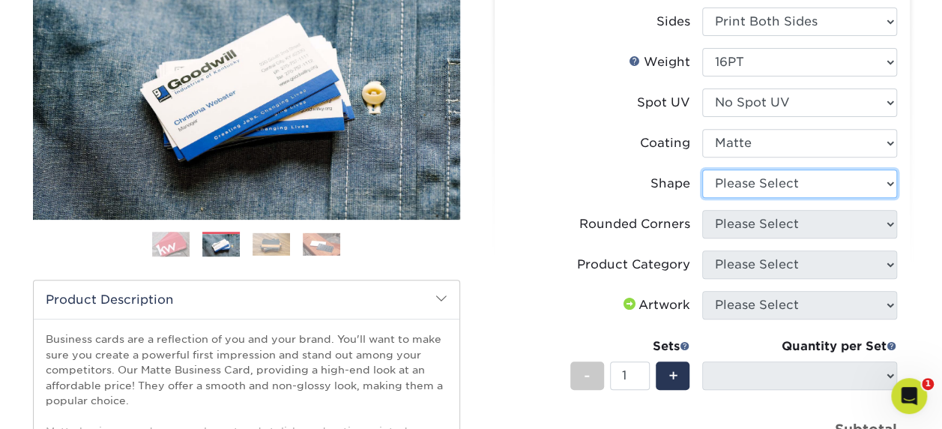
drag, startPoint x: 764, startPoint y: 183, endPoint x: 751, endPoint y: 165, distance: 22.5
click at [764, 183] on select "Please Select Standard Oval" at bounding box center [799, 183] width 195 height 28
select select "standard"
click at [702, 169] on select "Please Select Standard Oval" at bounding box center [799, 183] width 195 height 28
select select
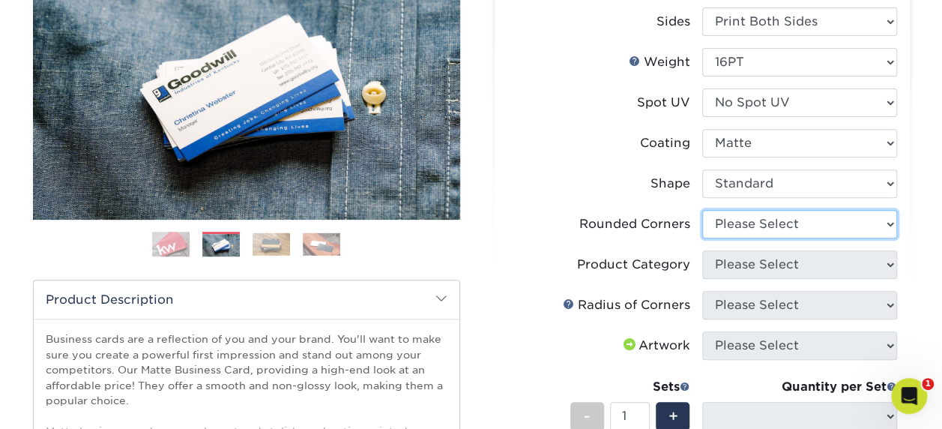
click at [743, 225] on select "Please Select Yes - Round 2 Corners Yes - Round 4 Corners No" at bounding box center [799, 224] width 195 height 28
select select "0"
click at [702, 210] on select "Please Select Yes - Round 2 Corners Yes - Round 4 Corners No" at bounding box center [799, 224] width 195 height 28
select select "-1"
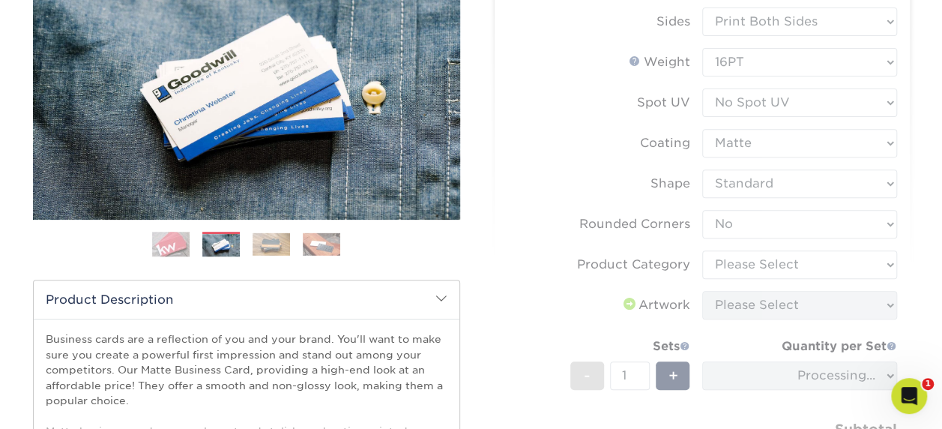
click at [764, 264] on form "Sizes Help Sizes Please Select 1.5" x 3.5" - Mini 1.75" x 3.5" - Mini 2" x 2" -…" at bounding box center [702, 236] width 391 height 539
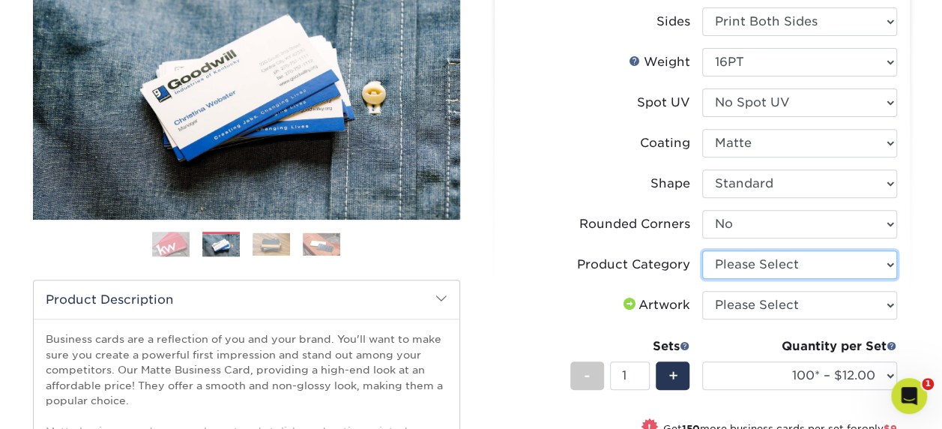
click at [763, 264] on select "Please Select Business Cards" at bounding box center [799, 264] width 195 height 28
select select "3b5148f1-0588-4f88-a218-97bcfdce65c1"
click at [702, 250] on select "Please Select Business Cards" at bounding box center [799, 264] width 195 height 28
click at [761, 288] on li "Product Category Please Select Business Cards" at bounding box center [702, 270] width 390 height 40
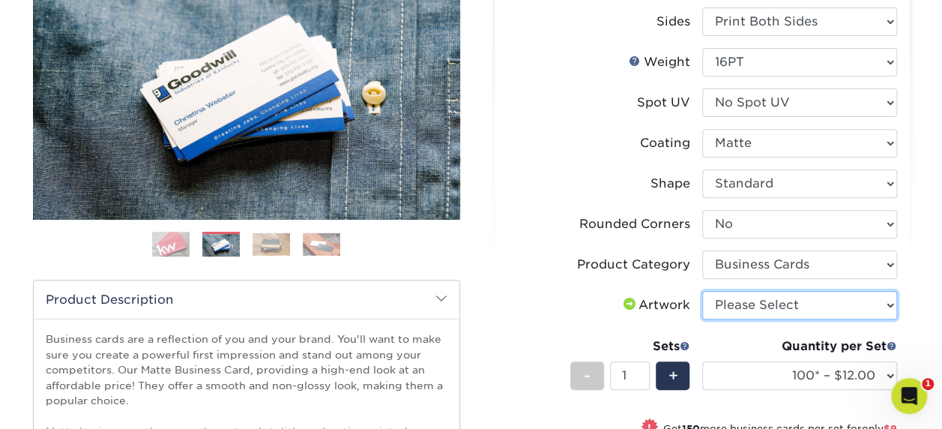
click at [755, 303] on select "Please Select I will upload files I need a design - $100" at bounding box center [799, 305] width 195 height 28
select select "upload"
click at [702, 291] on select "Please Select I will upload files I need a design - $100" at bounding box center [799, 305] width 195 height 28
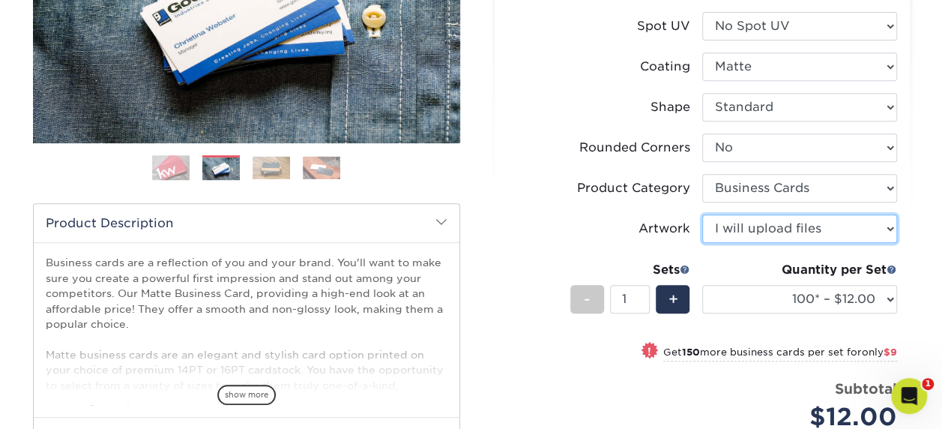
scroll to position [300, 0]
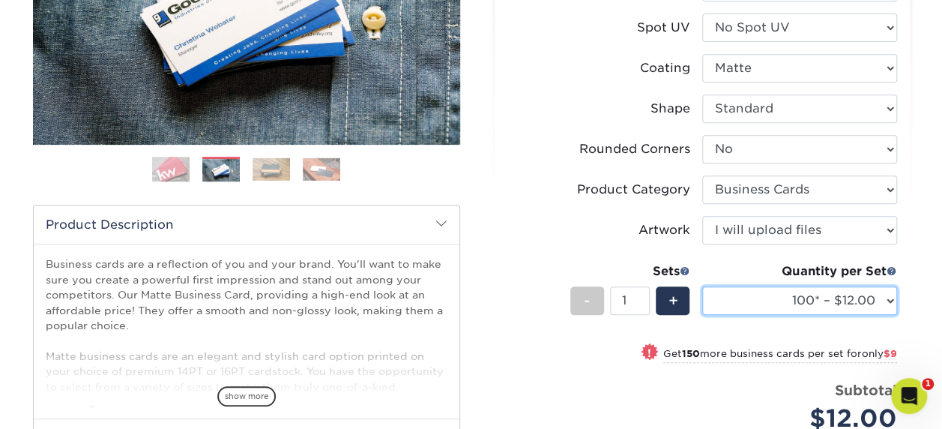
click at [832, 304] on select "100* – $12.00 250* – $21.00 500 – $42.00 1000 – $53.00 2500 – $95.00 5000 – $18…" at bounding box center [799, 300] width 195 height 28
select select "250* – $21.00"
click at [702, 286] on select "100* – $12.00 250* – $21.00 500 – $42.00 1000 – $53.00 2500 – $95.00 5000 – $18…" at bounding box center [799, 300] width 195 height 28
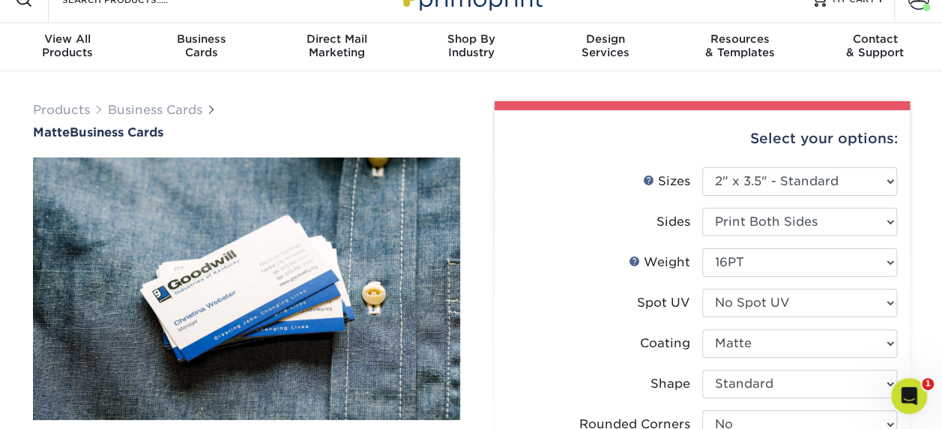
scroll to position [0, 0]
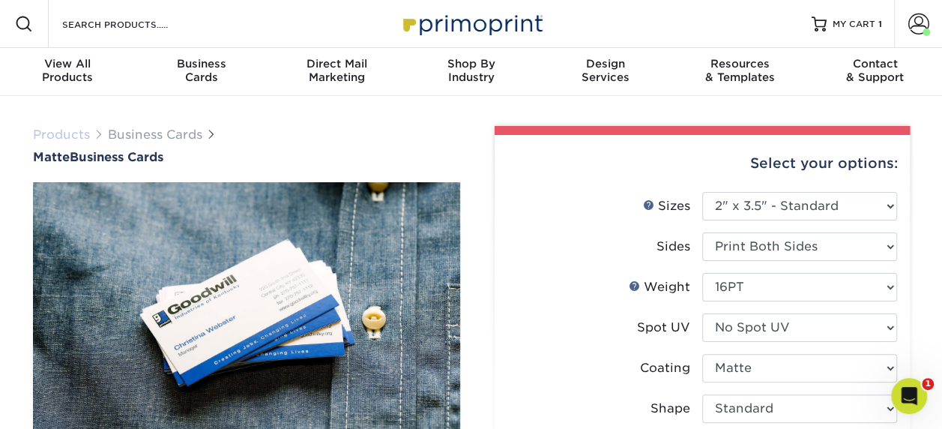
click at [64, 132] on link "Products" at bounding box center [61, 134] width 57 height 14
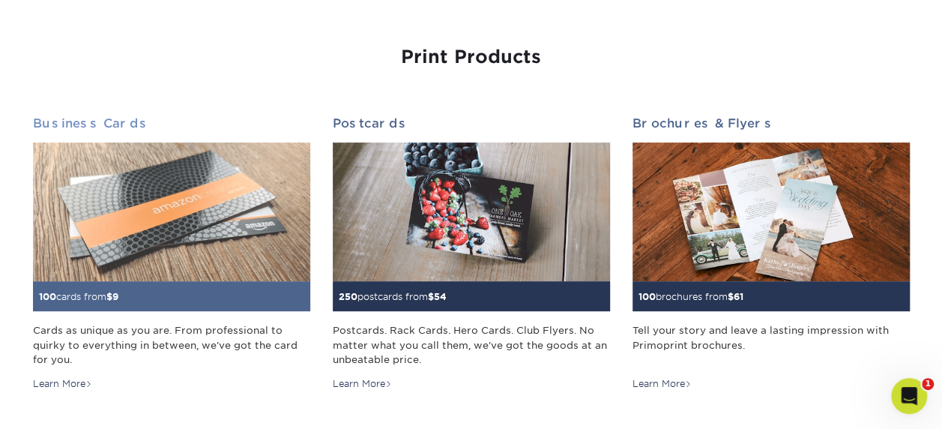
click at [178, 235] on img at bounding box center [171, 211] width 277 height 139
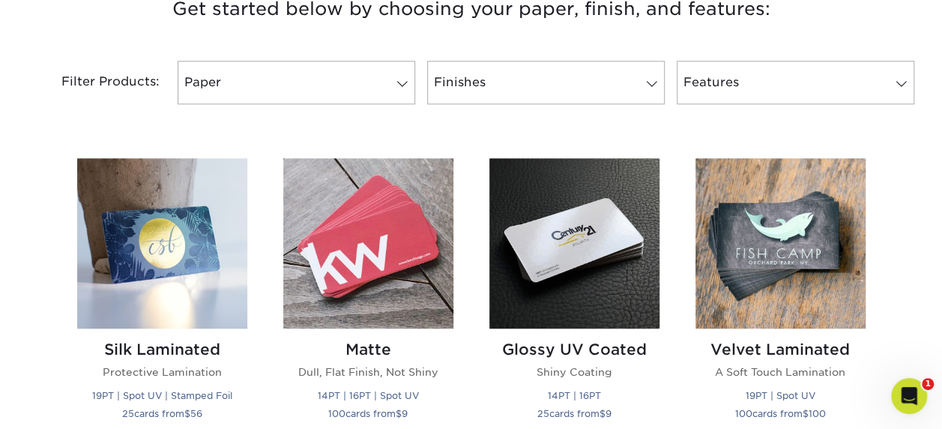
scroll to position [675, 0]
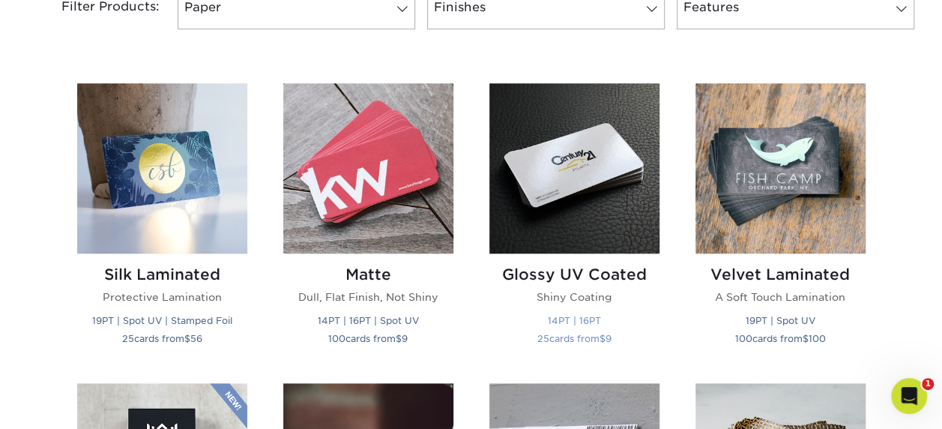
click at [538, 187] on img at bounding box center [574, 168] width 170 height 170
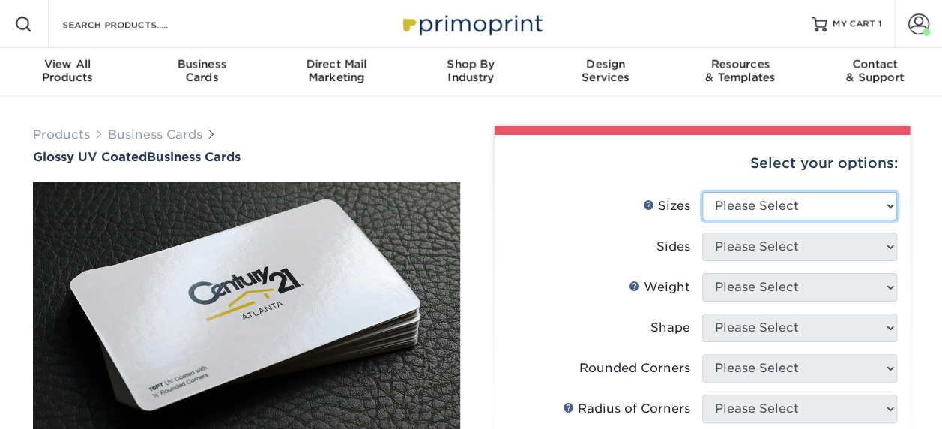
click at [719, 208] on select "Please Select 1.5" x 3.5" - Mini 1.75" x 3.5" - Mini 2" x 2" - Square 2" x 3" -…" at bounding box center [799, 206] width 195 height 28
select select "2.00x3.50"
click at [702, 192] on select "Please Select 1.5" x 3.5" - Mini 1.75" x 3.5" - Mini 2" x 2" - Square 2" x 3" -…" at bounding box center [799, 206] width 195 height 28
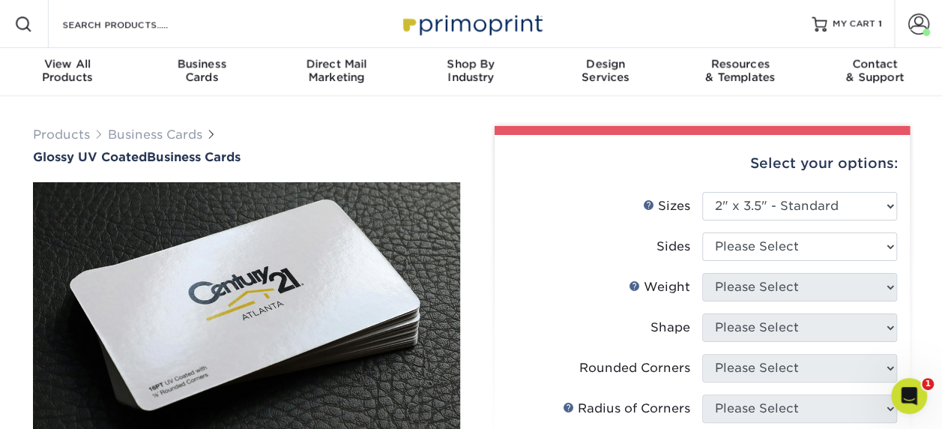
click at [731, 229] on li "Sizes Help Sizes Please Select 1.5" x 3.5" - Mini 1.75" x 3.5" - Mini 2" x 2" -…" at bounding box center [702, 212] width 390 height 40
click at [725, 241] on select "Please Select Print Both Sides Print Front Only" at bounding box center [799, 246] width 195 height 28
select select "13abbda7-1d64-4f25-8bb2-c179b224825d"
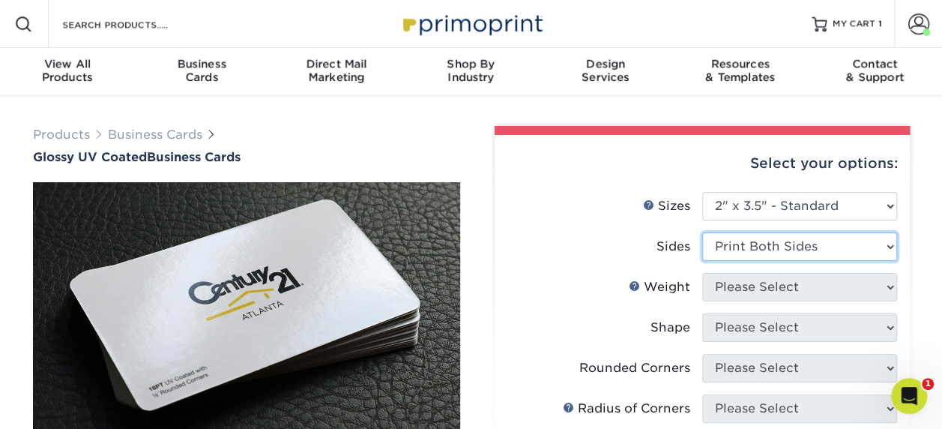
click at [702, 232] on select "Please Select Print Both Sides Print Front Only" at bounding box center [799, 246] width 195 height 28
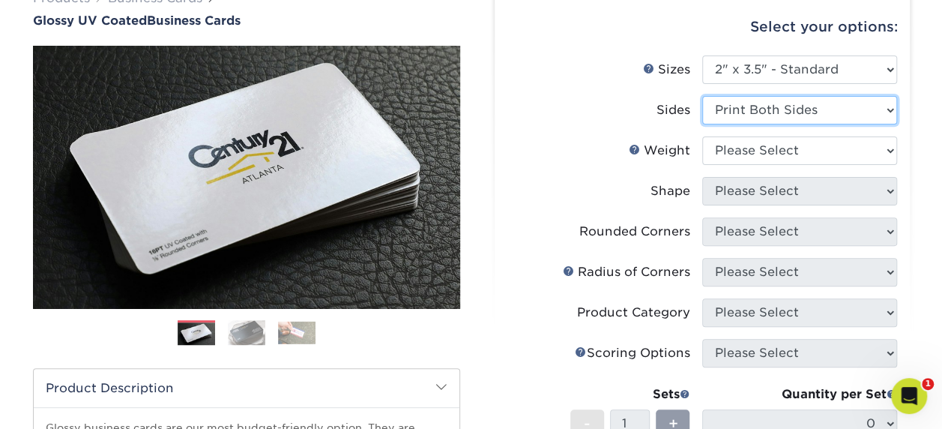
scroll to position [150, 0]
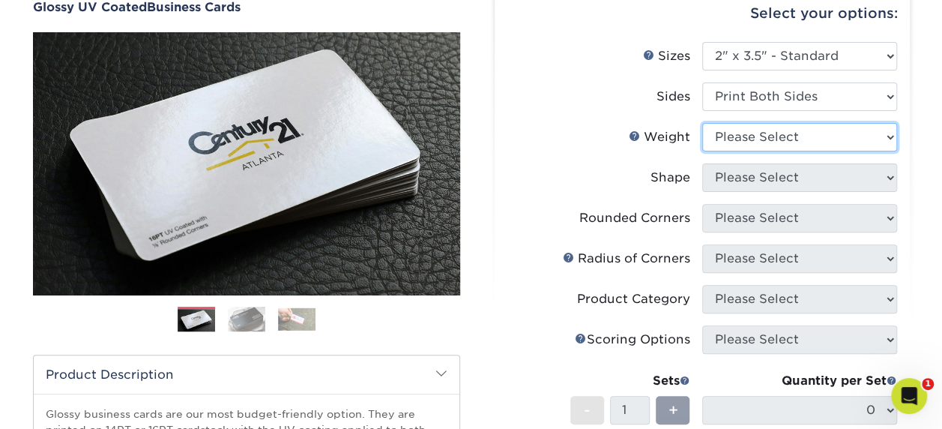
click at [761, 129] on select "Please Select 16PT 14PT" at bounding box center [799, 137] width 195 height 28
select select "16PT"
click at [702, 123] on select "Please Select 16PT 14PT" at bounding box center [799, 137] width 195 height 28
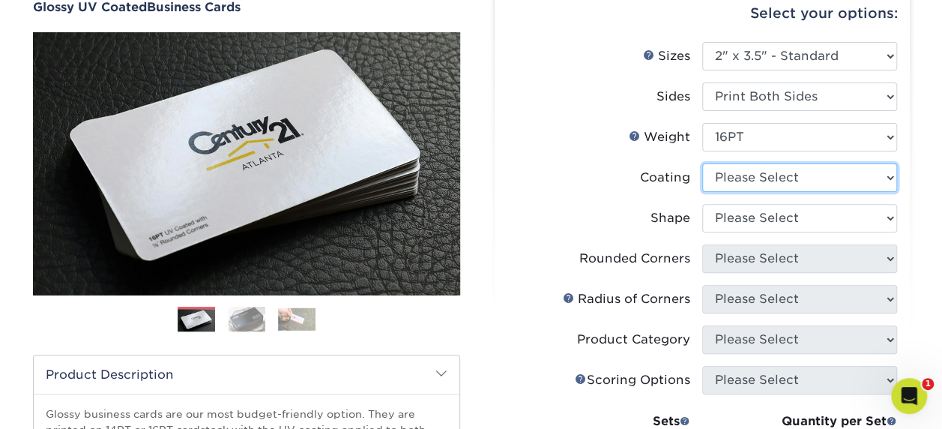
click at [752, 182] on select at bounding box center [799, 177] width 195 height 28
click at [702, 163] on select at bounding box center [799, 177] width 195 height 28
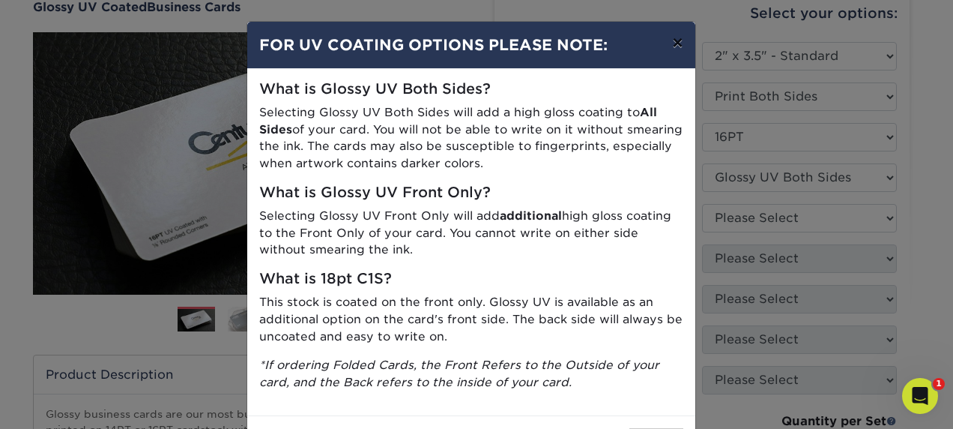
click at [671, 36] on button "×" at bounding box center [677, 43] width 34 height 42
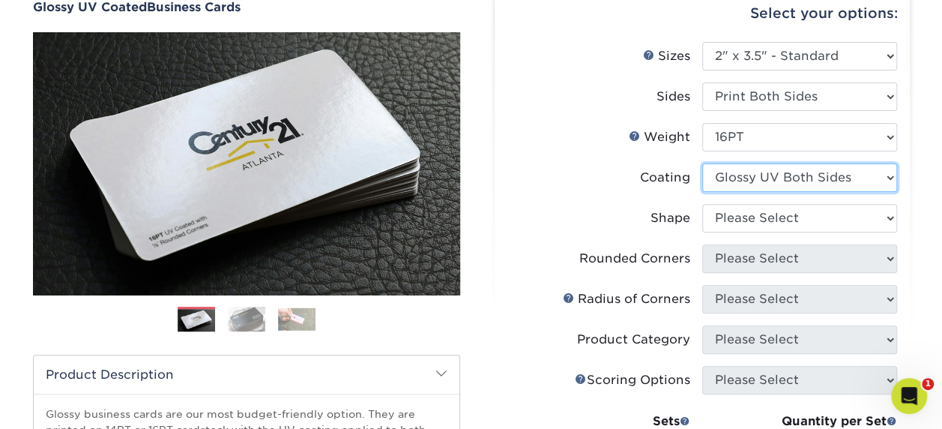
click at [777, 186] on select at bounding box center [799, 177] width 195 height 28
select select "1e8116af-acfc-44b1-83dc-8181aa338834"
click at [702, 163] on select at bounding box center [799, 177] width 195 height 28
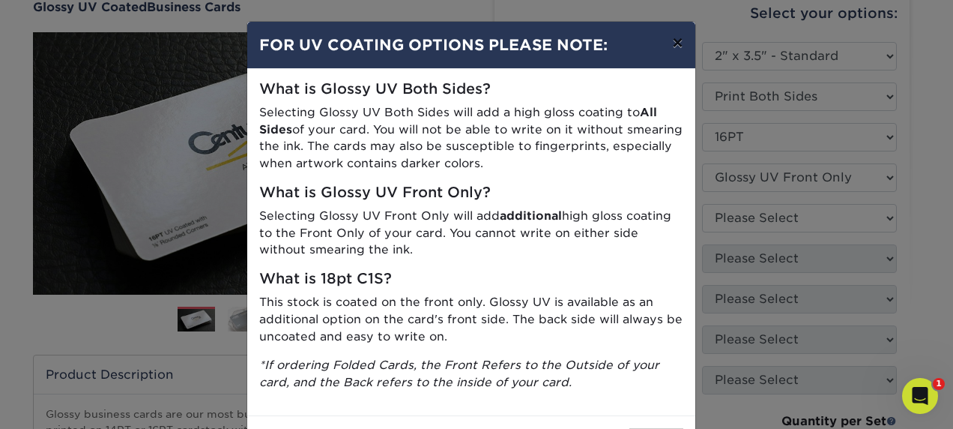
click at [678, 39] on button "×" at bounding box center [677, 43] width 34 height 42
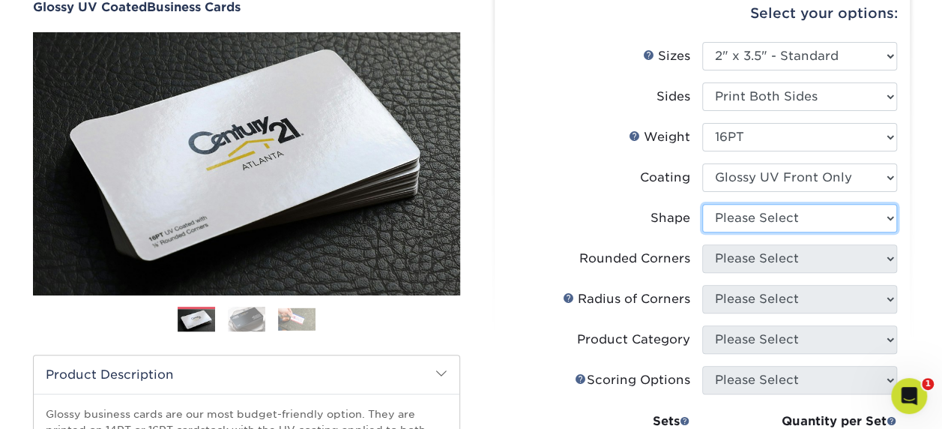
click at [772, 224] on select "Please Select Standard" at bounding box center [799, 218] width 195 height 28
select select "standard"
click at [702, 204] on select "Please Select Standard" at bounding box center [799, 218] width 195 height 28
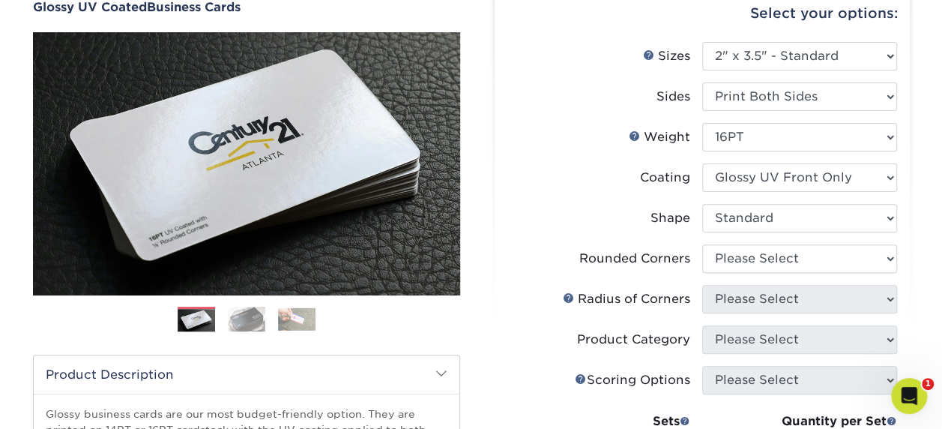
click at [764, 235] on li "Shape Please Select Standard" at bounding box center [702, 224] width 390 height 40
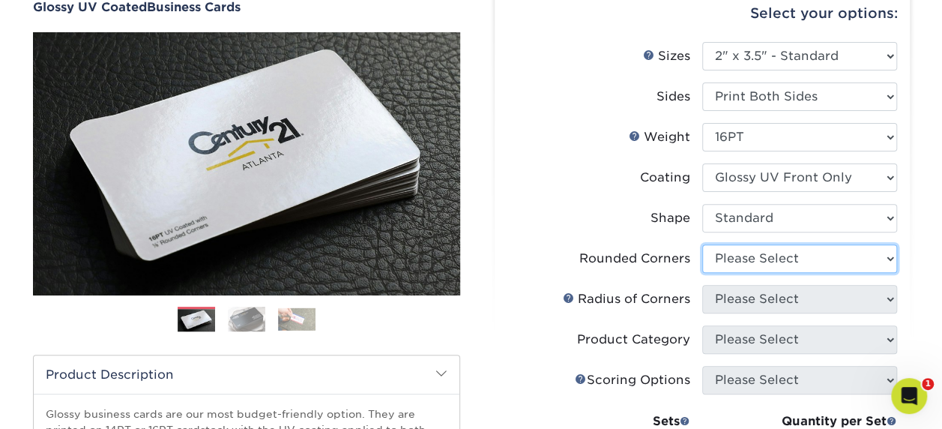
click at [758, 258] on select "Please Select Yes - Round 2 Corners Yes - Round 4 Corners No" at bounding box center [799, 258] width 195 height 28
click at [702, 244] on select "Please Select Yes - Round 2 Corners Yes - Round 4 Corners No" at bounding box center [799, 258] width 195 height 28
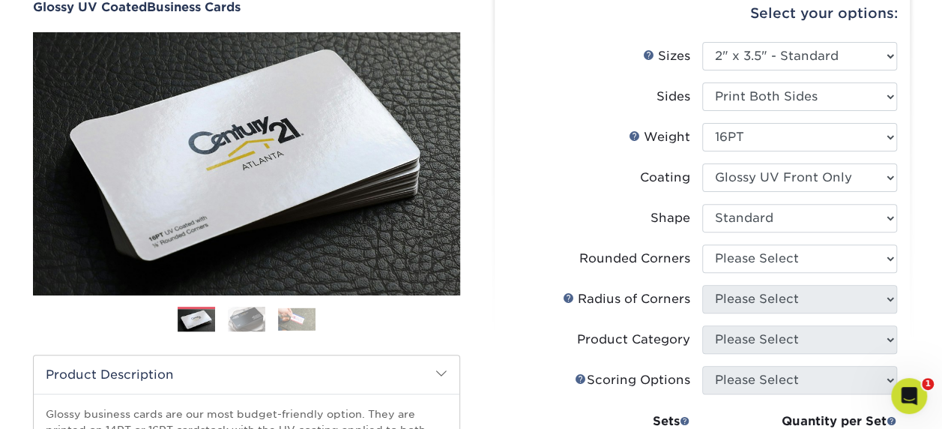
click at [766, 241] on li "Shape Please Select Standard" at bounding box center [702, 224] width 390 height 40
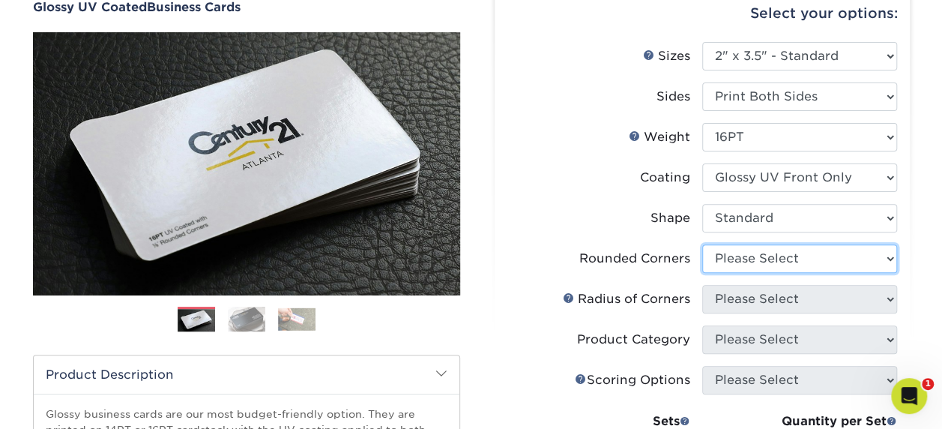
drag, startPoint x: 761, startPoint y: 260, endPoint x: 758, endPoint y: 269, distance: 9.7
click at [761, 260] on select "Please Select Yes - Round 2 Corners Yes - Round 4 Corners No" at bounding box center [799, 258] width 195 height 28
select select "0"
click at [702, 244] on select "Please Select Yes - Round 2 Corners Yes - Round 4 Corners No" at bounding box center [799, 258] width 195 height 28
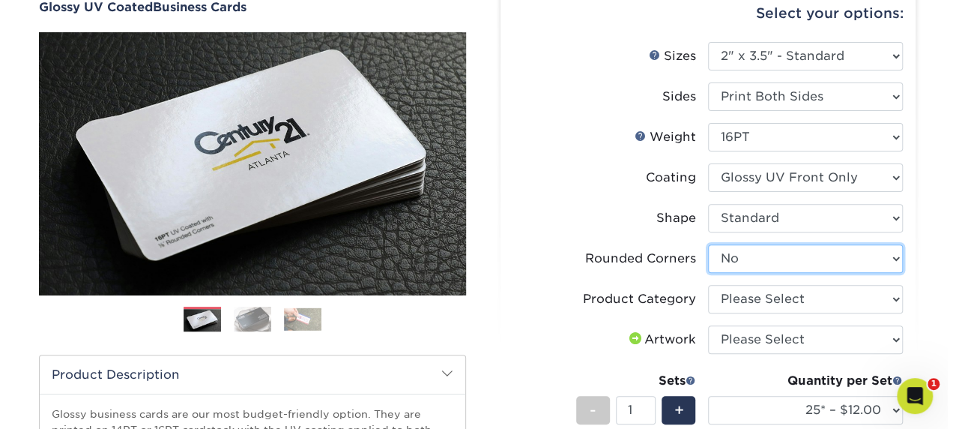
scroll to position [225, 0]
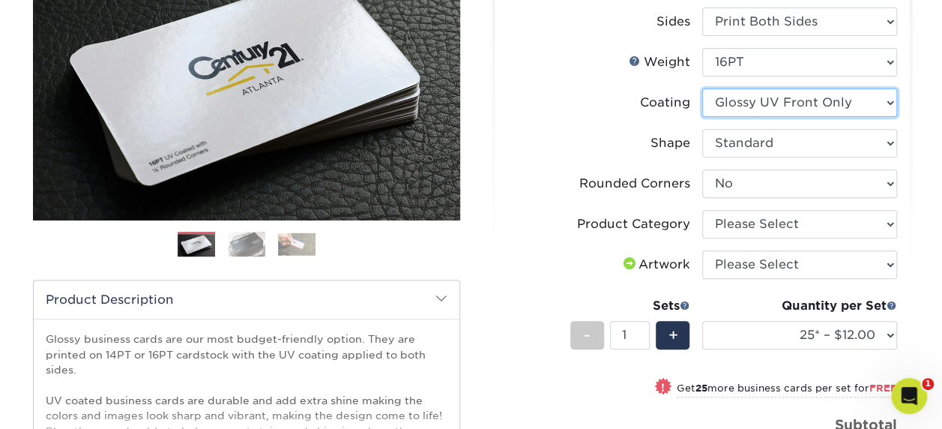
click at [755, 92] on select at bounding box center [799, 102] width 195 height 28
select select "-1"
click at [702, 88] on select at bounding box center [799, 102] width 195 height 28
select select "-1"
select select
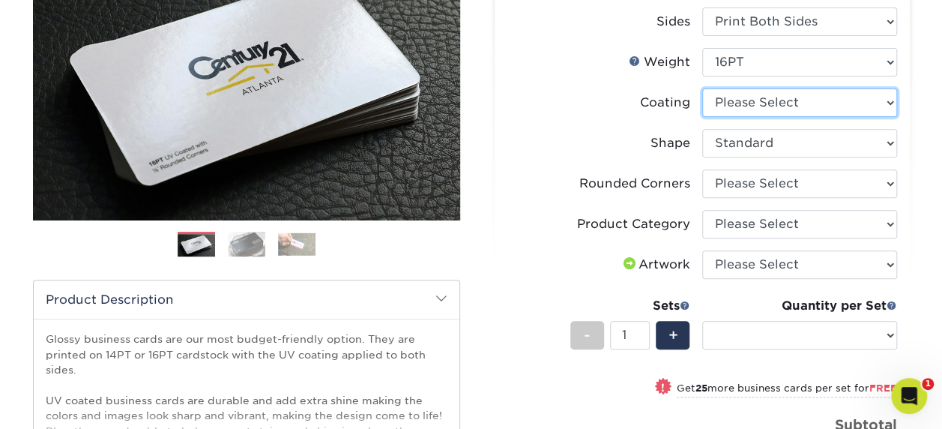
select select "-1"
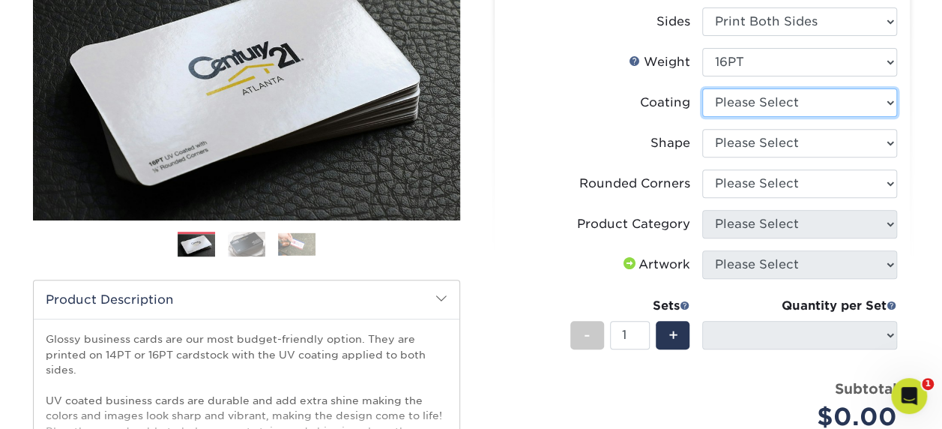
click at [757, 109] on select at bounding box center [799, 102] width 195 height 28
select select "ae367451-b2b8-45df-a344-0f05b6a12993"
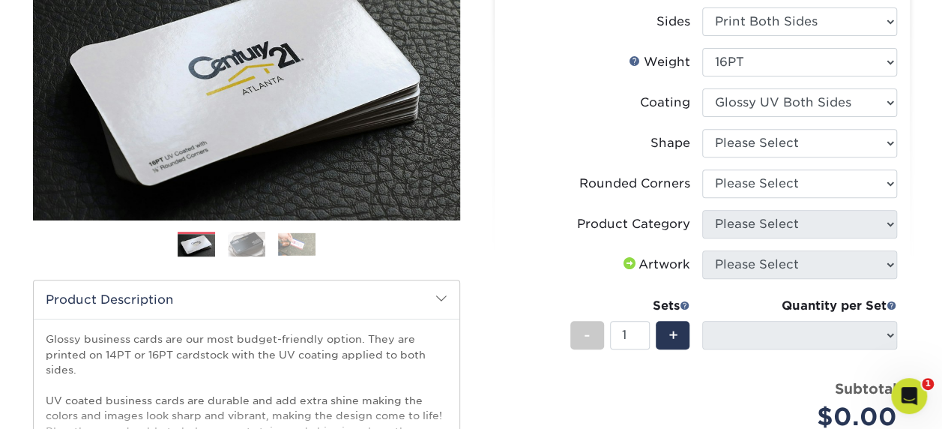
click at [702, 88] on select at bounding box center [799, 102] width 195 height 28
select select
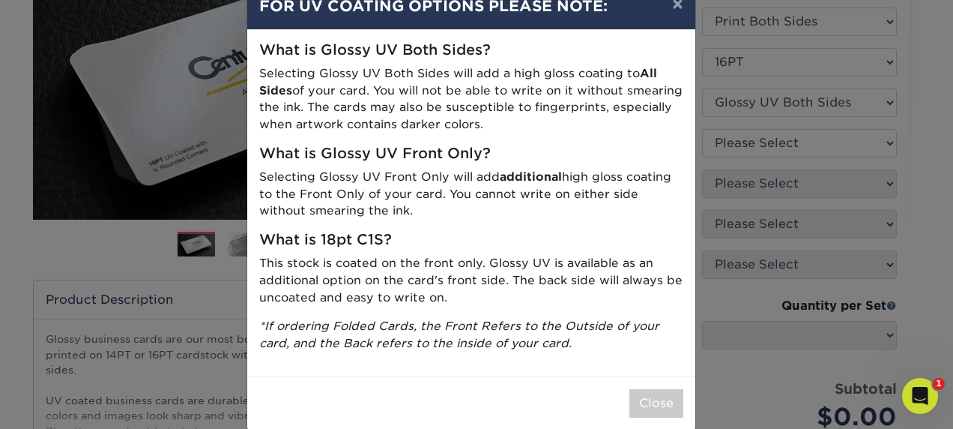
scroll to position [60, 0]
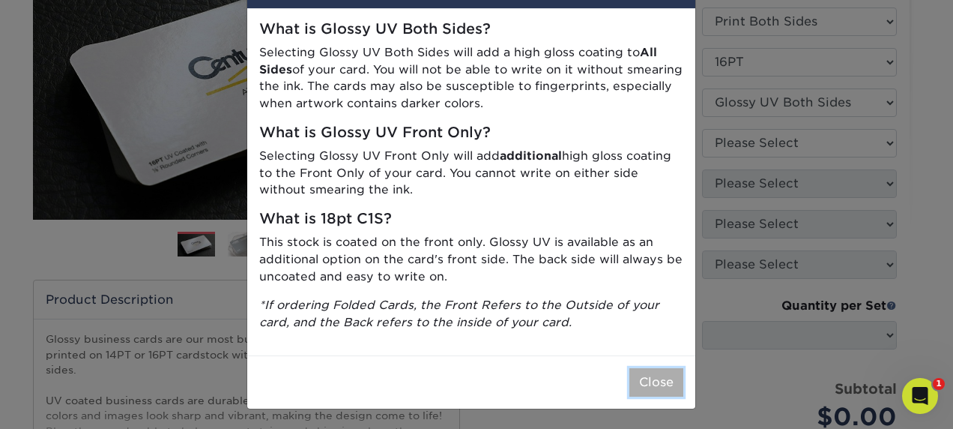
click at [636, 377] on button "Close" at bounding box center [657, 382] width 54 height 28
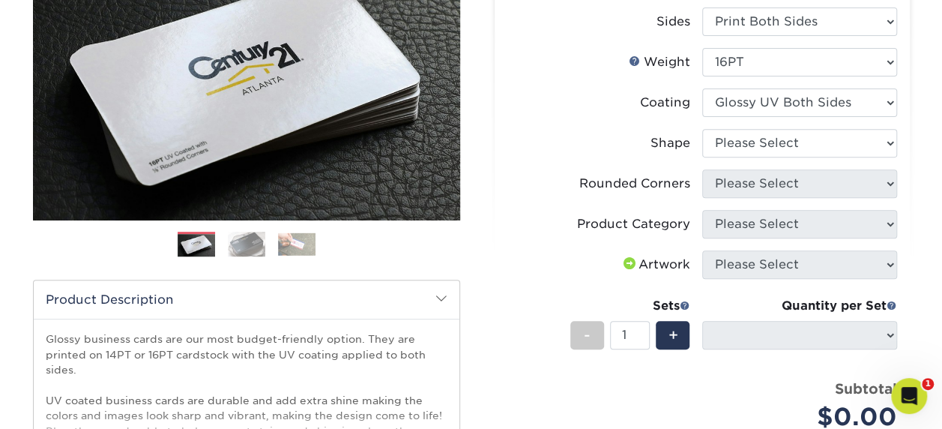
click at [755, 123] on li "Coating" at bounding box center [702, 108] width 390 height 40
click at [744, 136] on select "Please Select Standard Oval" at bounding box center [799, 143] width 195 height 28
select select "standard"
click at [702, 129] on select "Please Select Standard Oval" at bounding box center [799, 143] width 195 height 28
select select
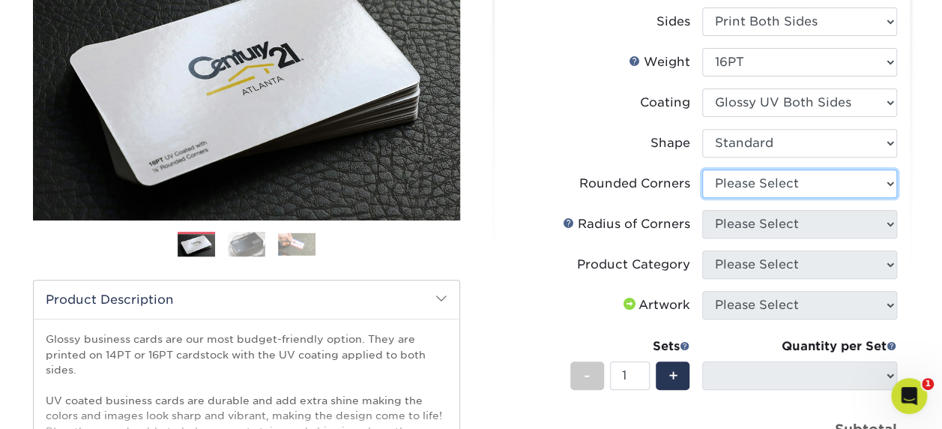
click at [739, 184] on select "Please Select Yes - Round 2 Corners Yes - Round 4 Corners No" at bounding box center [799, 183] width 195 height 28
select select "0"
click at [702, 169] on select "Please Select Yes - Round 2 Corners Yes - Round 4 Corners No" at bounding box center [799, 183] width 195 height 28
select select "-1"
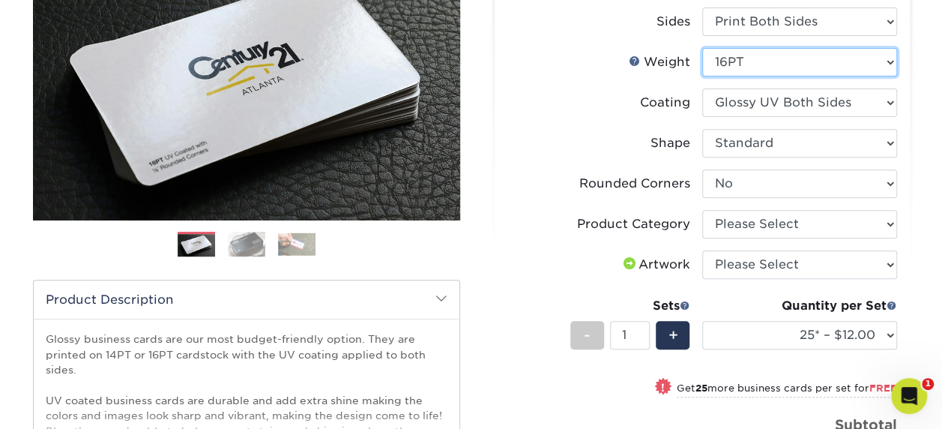
click at [773, 48] on select "Please Select 16PT 14PT" at bounding box center [799, 62] width 195 height 28
select select "14PT"
click at [702, 48] on select "Please Select 16PT 14PT" at bounding box center [799, 62] width 195 height 28
select select "-1"
select select
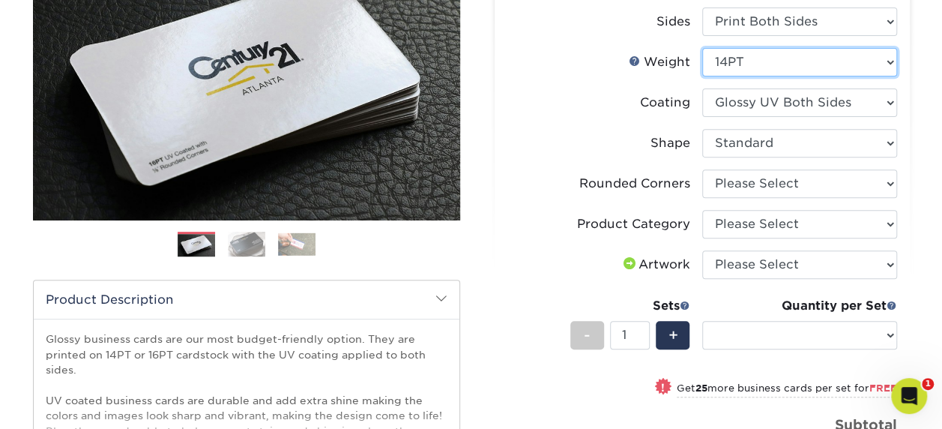
select select "-1"
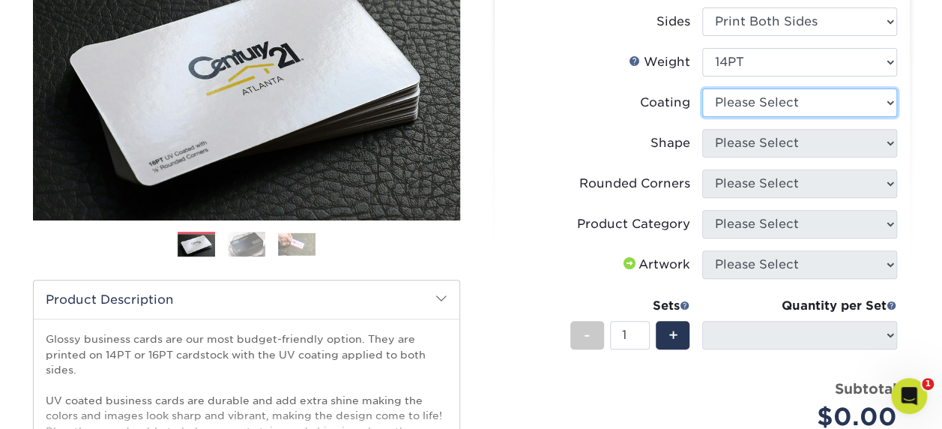
click at [787, 116] on select at bounding box center [799, 102] width 195 height 28
select select "1e8116af-acfc-44b1-83dc-8181aa338834"
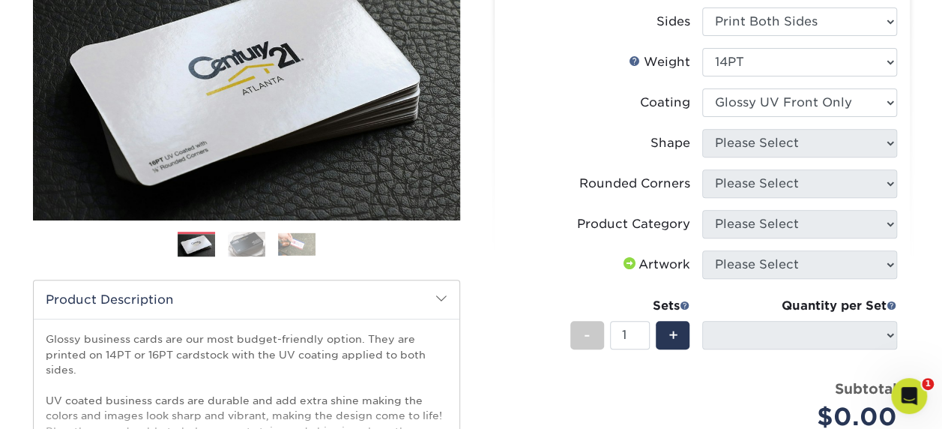
click at [702, 88] on select at bounding box center [799, 102] width 195 height 28
select select
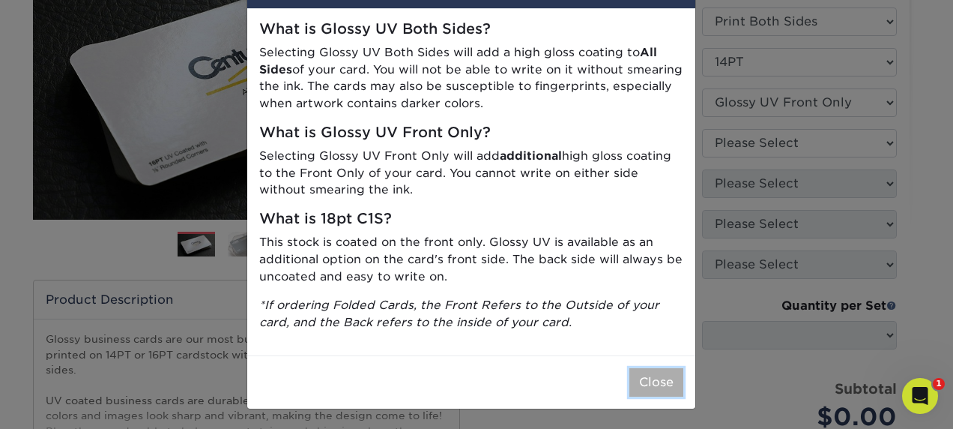
click at [631, 368] on button "Close" at bounding box center [657, 382] width 54 height 28
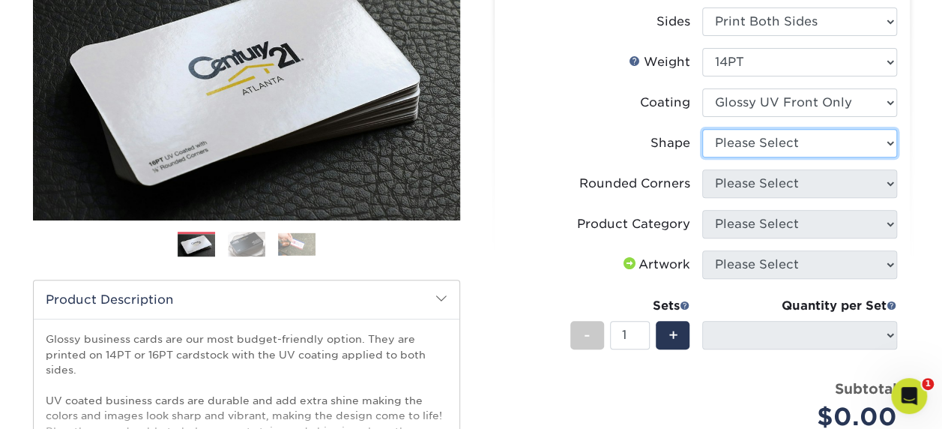
click at [724, 141] on select "Please Select Standard" at bounding box center [799, 143] width 195 height 28
select select "standard"
click at [702, 129] on select "Please Select Standard" at bounding box center [799, 143] width 195 height 28
select select
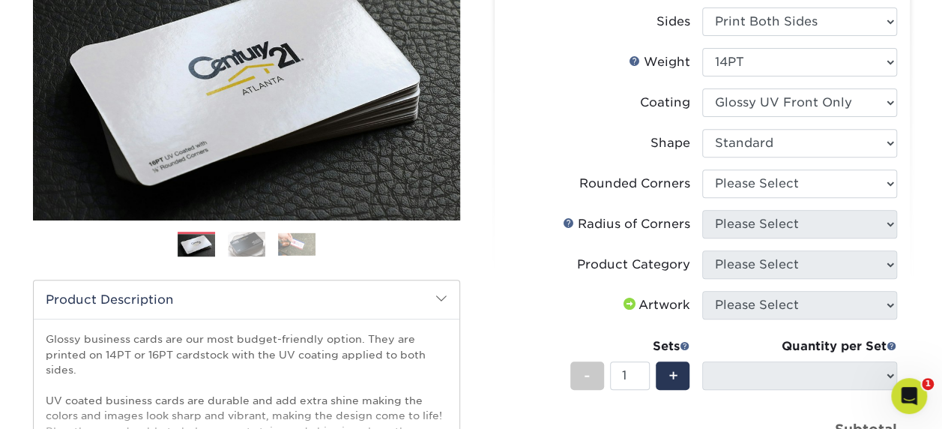
click at [736, 168] on li "Shape Please Select Standard" at bounding box center [702, 149] width 390 height 40
click at [733, 184] on select "Please Select Yes - Round 2 Corners Yes - Round 4 Corners No" at bounding box center [799, 183] width 195 height 28
select select "0"
click at [702, 169] on select "Please Select Yes - Round 2 Corners Yes - Round 4 Corners No" at bounding box center [799, 183] width 195 height 28
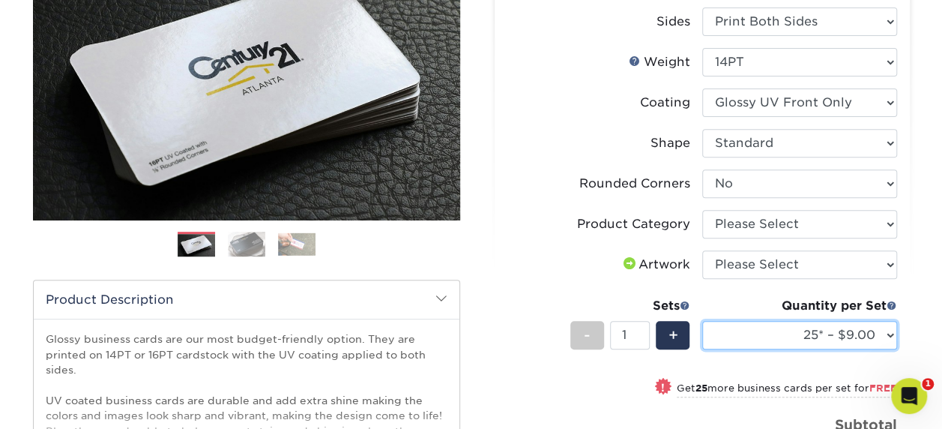
click at [868, 331] on select "25* – $9.00 50* – $9.00 100* – $9.00 250* – $17.00 500 – $33.00 1000 – $42.00 (…" at bounding box center [799, 335] width 195 height 28
select select "250* – $17.00"
click at [702, 321] on select "25* – $9.00 50* – $9.00 100* – $9.00 250* – $17.00 500 – $33.00 1000 – $42.00 (…" at bounding box center [799, 335] width 195 height 28
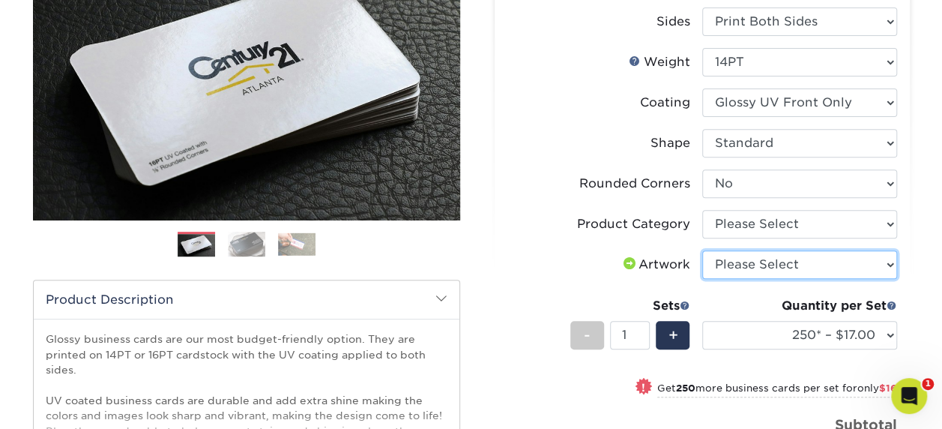
click at [722, 268] on select "Please Select I will upload files I need a design - $100" at bounding box center [799, 264] width 195 height 28
select select "upload"
click at [702, 250] on select "Please Select I will upload files I need a design - $100" at bounding box center [799, 264] width 195 height 28
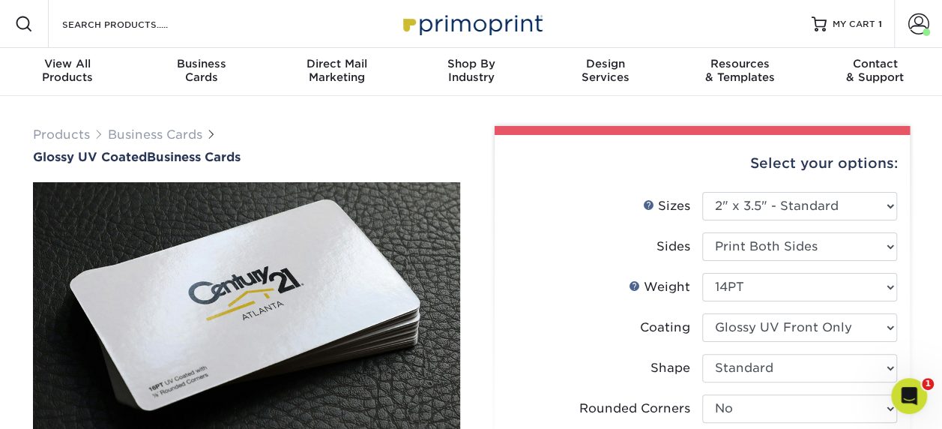
scroll to position [450, 0]
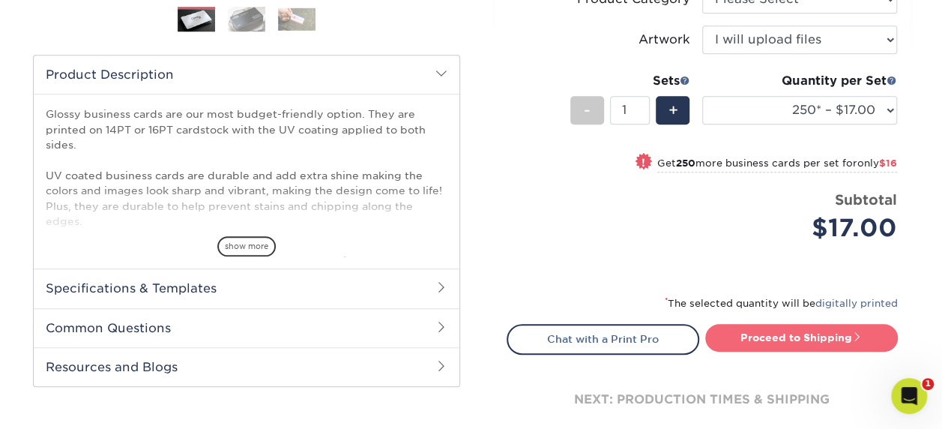
click at [775, 336] on link "Proceed to Shipping" at bounding box center [801, 337] width 193 height 27
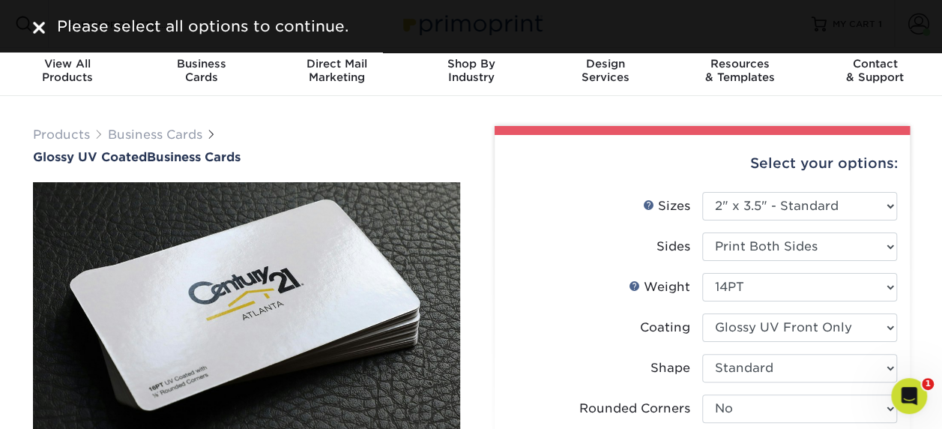
scroll to position [150, 0]
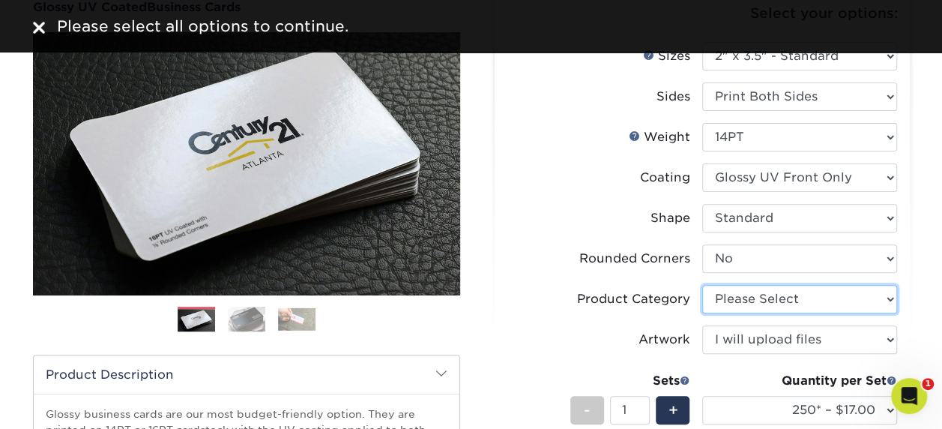
click at [751, 298] on select "Please Select Business Cards" at bounding box center [799, 299] width 195 height 28
select select "3b5148f1-0588-4f88-a218-97bcfdce65c1"
click at [702, 285] on select "Please Select Business Cards" at bounding box center [799, 299] width 195 height 28
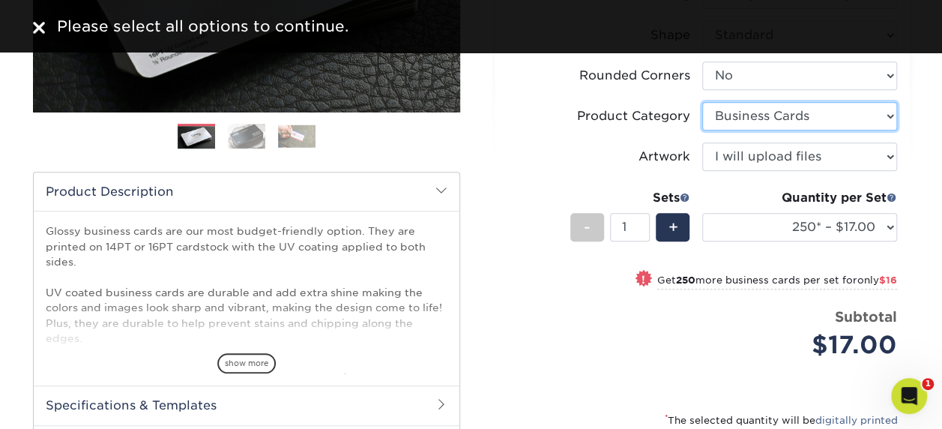
scroll to position [375, 0]
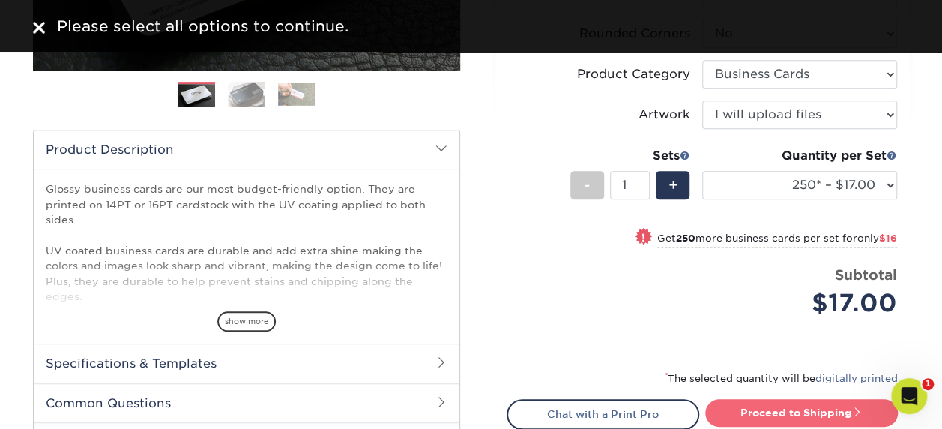
click at [814, 408] on link "Proceed to Shipping" at bounding box center [801, 412] width 193 height 27
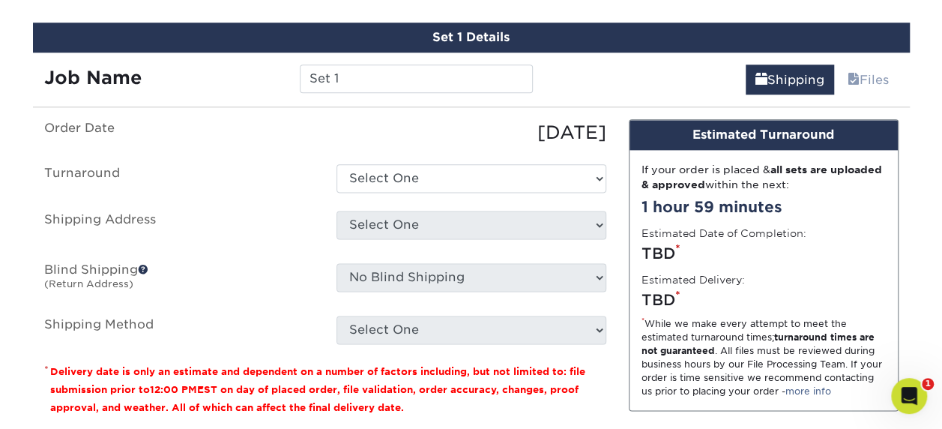
scroll to position [889, 0]
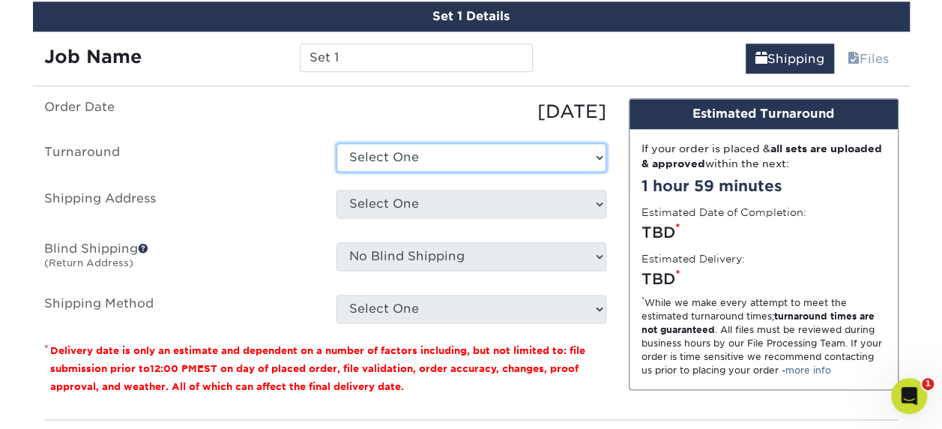
click at [450, 145] on select "Select One 2-4 Business Days 2 Day Next Business Day" at bounding box center [472, 157] width 270 height 28
click at [337, 143] on select "Select One 2-4 Business Days 2 Day Next Business Day" at bounding box center [472, 157] width 270 height 28
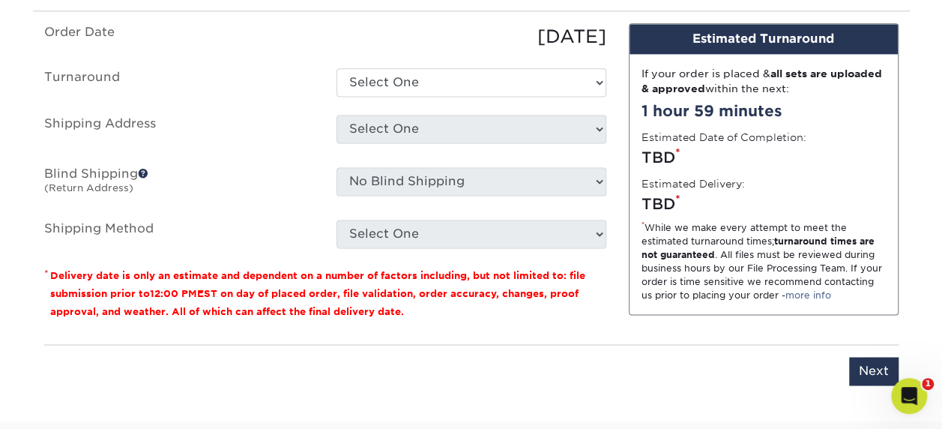
click at [373, 61] on ul "Order Date 08/27/2025 Turnaround Select One 2-4 Business Days 2 Day Next Busine…" at bounding box center [325, 135] width 562 height 225
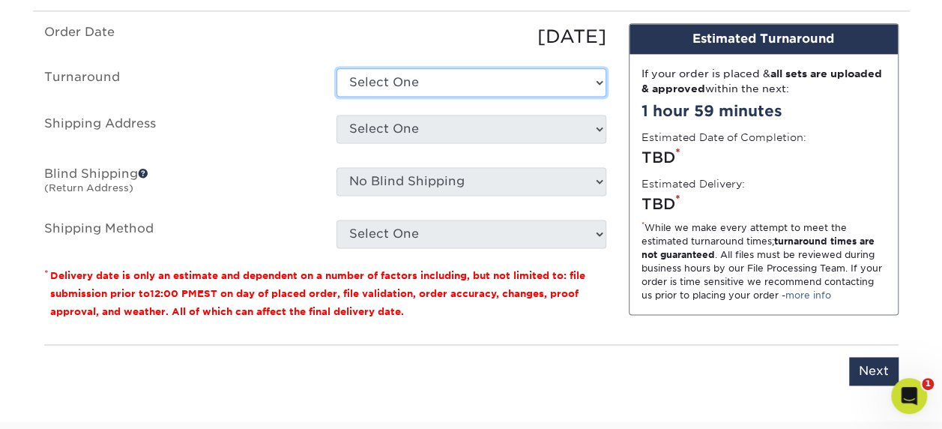
click at [369, 82] on select "Select One 2-4 Business Days 2 Day Next Business Day" at bounding box center [472, 82] width 270 height 28
select select "f80d1fd3-0612-49b0-9d9a-f2b2c279d03b"
click at [337, 68] on select "Select One 2-4 Business Days 2 Day Next Business Day" at bounding box center [472, 82] width 270 height 28
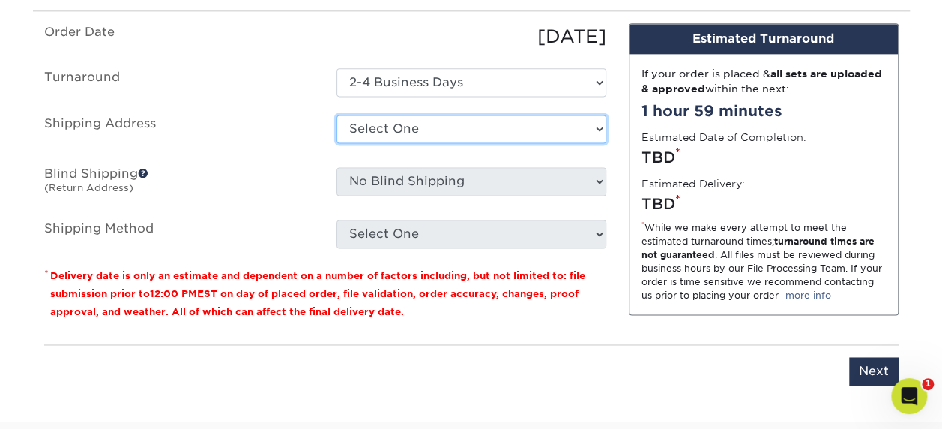
click at [372, 125] on select "Select One cards + Add New Address" at bounding box center [472, 129] width 270 height 28
select select "217236"
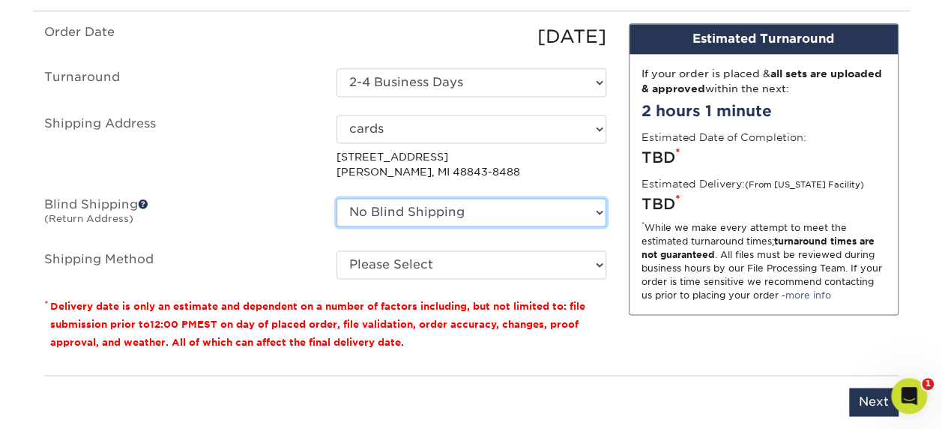
click at [402, 214] on select "No Blind Shipping cards + Add New Address" at bounding box center [472, 212] width 270 height 28
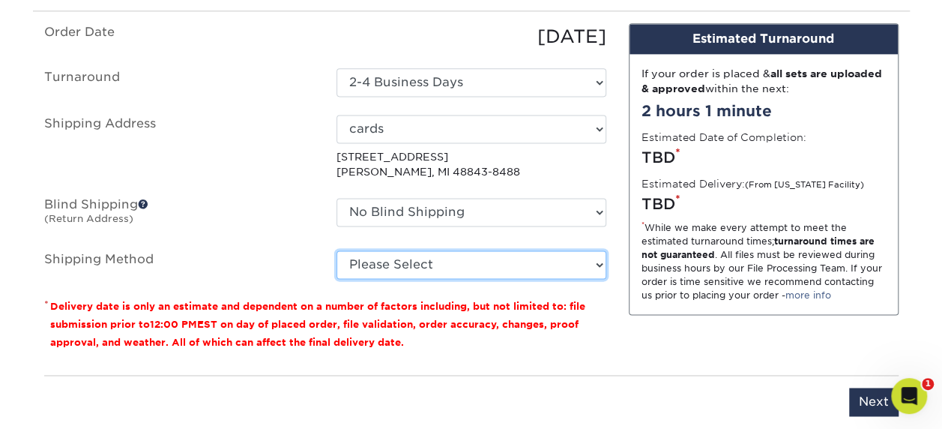
click at [401, 265] on select "Please Select Ground Shipping (+$7.84) 3 Day Shipping Service (+$20.04) 2 Day A…" at bounding box center [472, 264] width 270 height 28
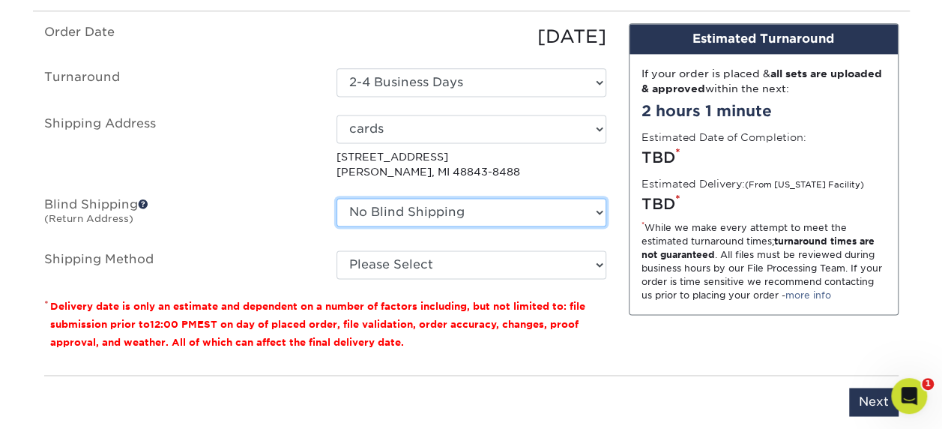
click at [407, 198] on select "No Blind Shipping cards + Add New Address" at bounding box center [472, 212] width 270 height 28
click at [402, 205] on select "No Blind Shipping cards + Add New Address" at bounding box center [472, 212] width 270 height 28
click at [397, 208] on select "No Blind Shipping cards + Add New Address" at bounding box center [472, 212] width 270 height 28
select select "217236"
click at [337, 198] on select "No Blind Shipping cards + Add New Address" at bounding box center [472, 212] width 270 height 28
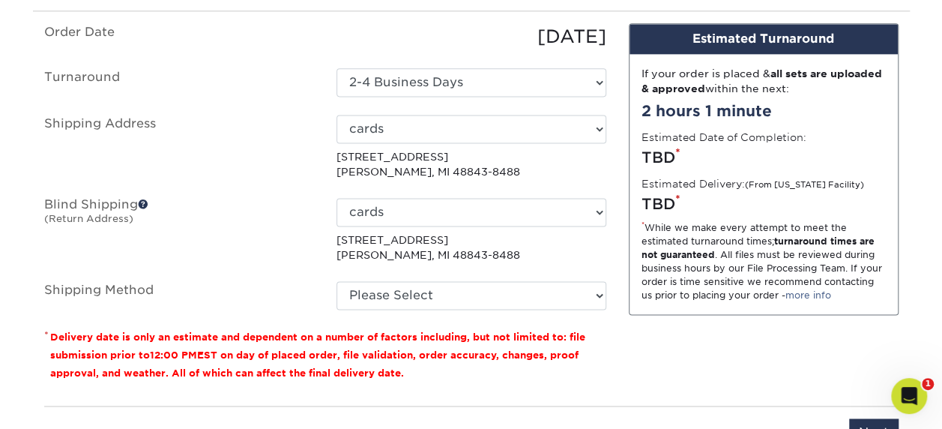
click at [390, 243] on p "944 Oakcrest Rd Howell, MI 48843-8488" at bounding box center [472, 247] width 270 height 31
click at [387, 206] on select "No Blind Shipping cards + Add New Address" at bounding box center [472, 212] width 270 height 28
drag, startPoint x: 226, startPoint y: 177, endPoint x: 336, endPoint y: 250, distance: 131.8
click at [227, 177] on ul "Order Date 08/27/2025 Turnaround Select One 2-4 Business Days 2 Day Next Busine…" at bounding box center [325, 166] width 562 height 286
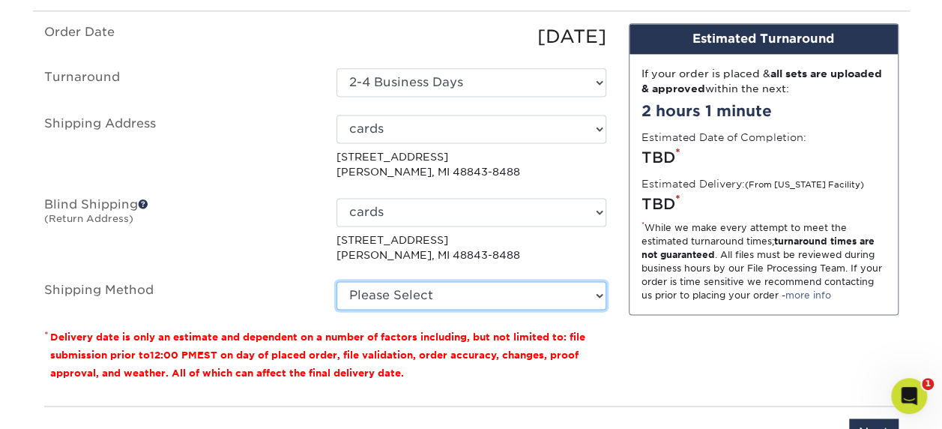
click at [415, 300] on select "Please Select Ground Shipping (+$7.84) 3 Day Shipping Service (+$20.04) 2 Day A…" at bounding box center [472, 295] width 270 height 28
select select "03"
click at [337, 281] on select "Please Select Ground Shipping (+$7.84) 3 Day Shipping Service (+$20.04) 2 Day A…" at bounding box center [472, 295] width 270 height 28
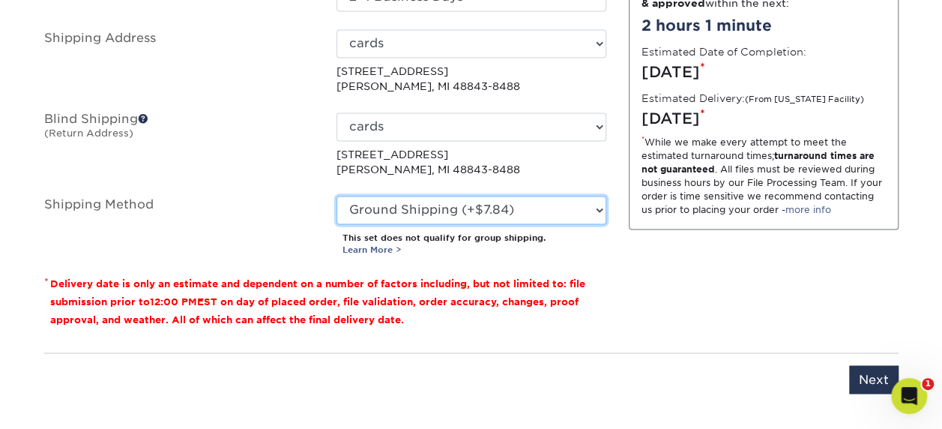
scroll to position [1189, 0]
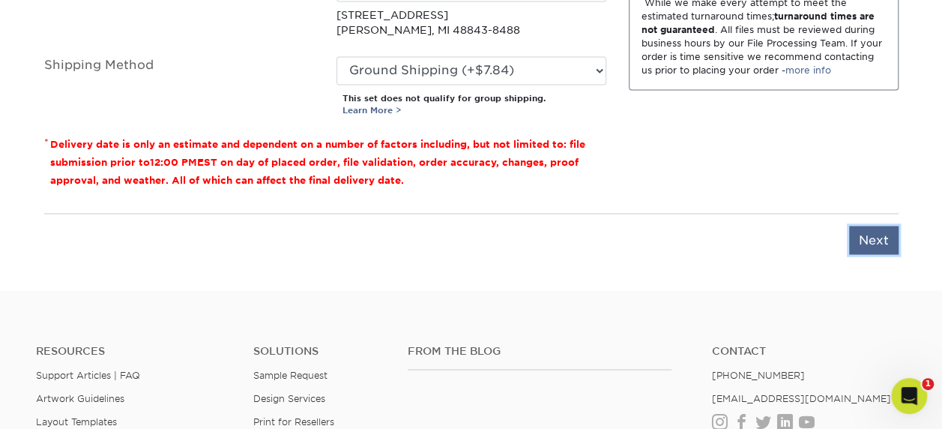
click at [872, 240] on input "Next" at bounding box center [873, 240] width 49 height 28
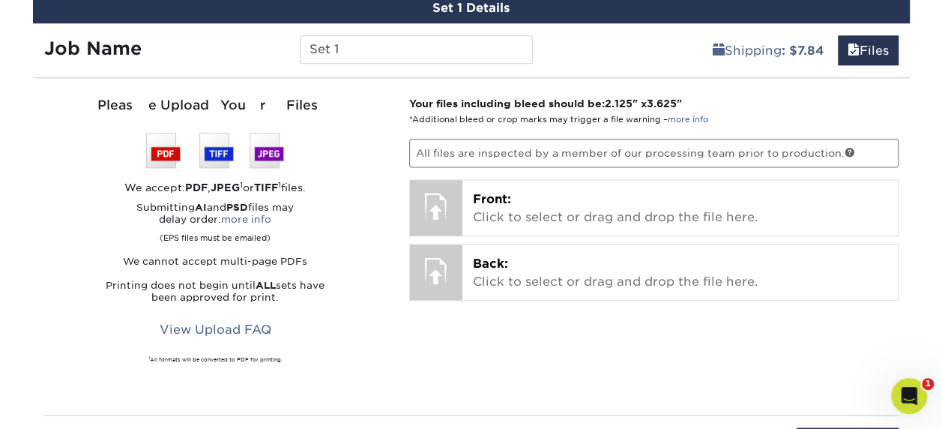
scroll to position [889, 0]
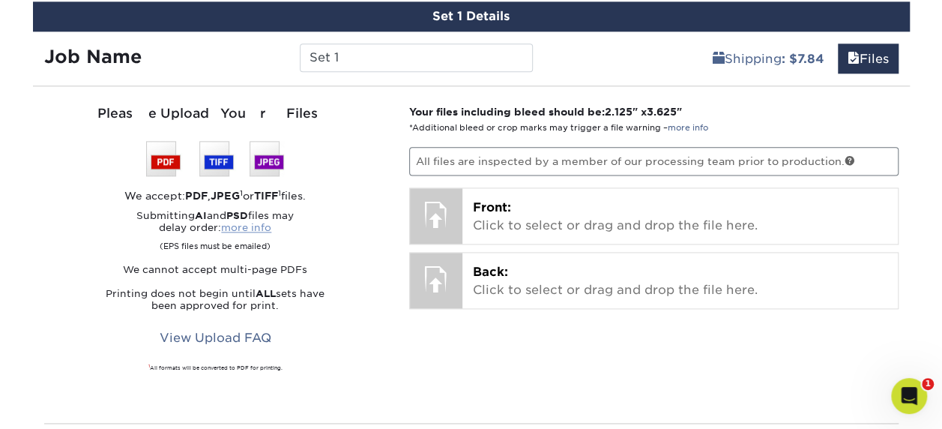
click at [259, 225] on link "more info" at bounding box center [246, 227] width 50 height 11
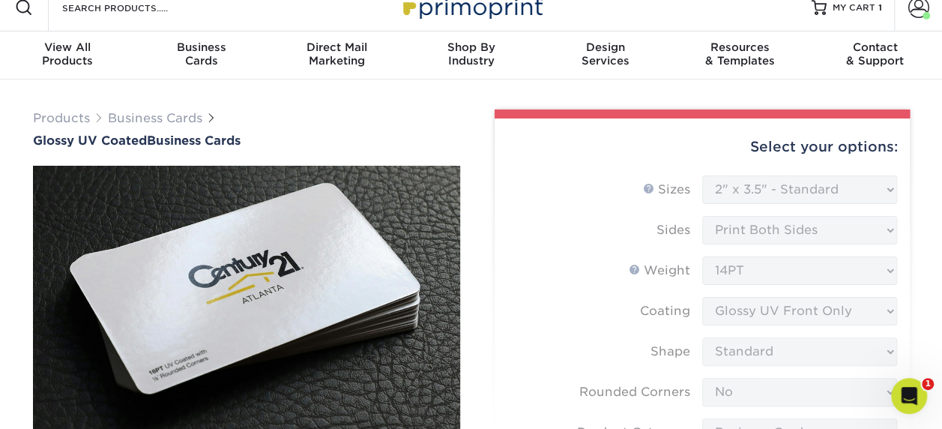
scroll to position [0, 0]
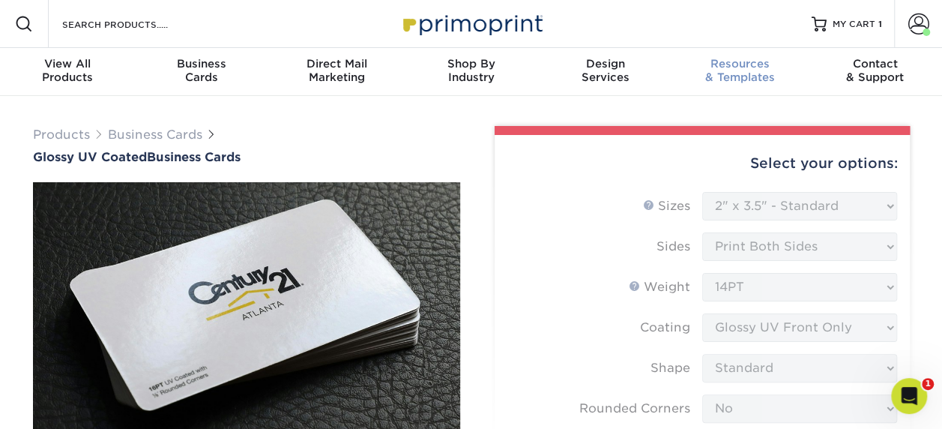
click at [759, 76] on div "Resources & Templates" at bounding box center [740, 70] width 135 height 27
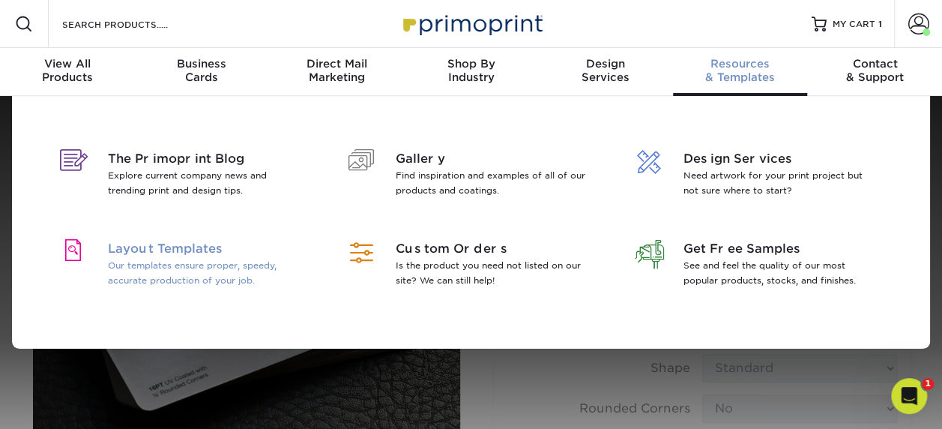
click at [142, 247] on span "Layout Templates" at bounding box center [205, 249] width 194 height 18
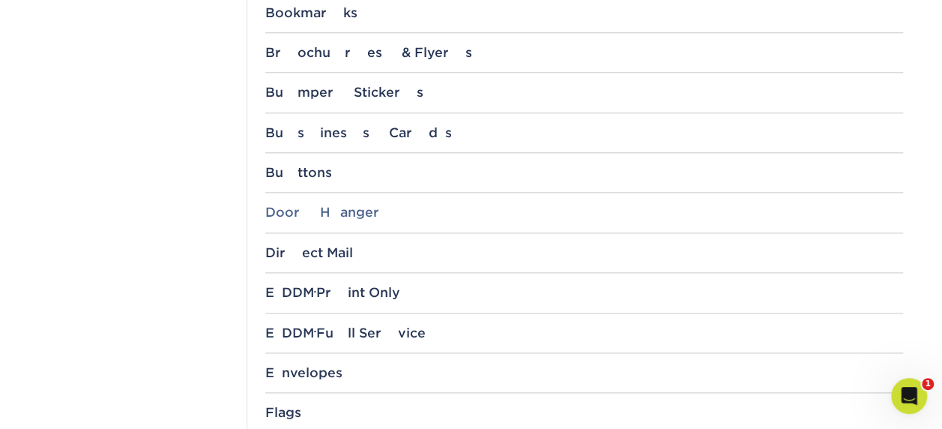
scroll to position [824, 0]
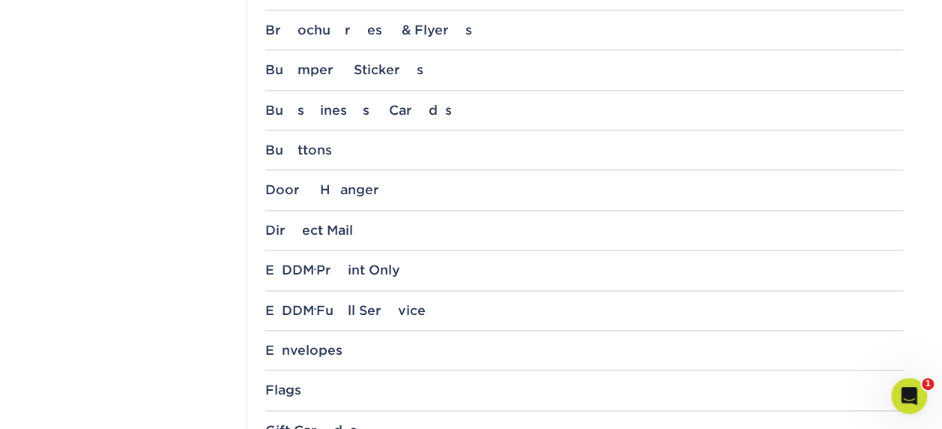
click at [331, 92] on div "File Templates Using Primoprint "Certified Templates" ensures proper, speedy, a…" at bounding box center [584, 279] width 675 height 1887
click at [282, 99] on div "File Templates Using Primoprint "Certified Templates" ensures proper, speedy, a…" at bounding box center [584, 279] width 675 height 1887
click at [280, 103] on div "Business Cards" at bounding box center [584, 110] width 638 height 15
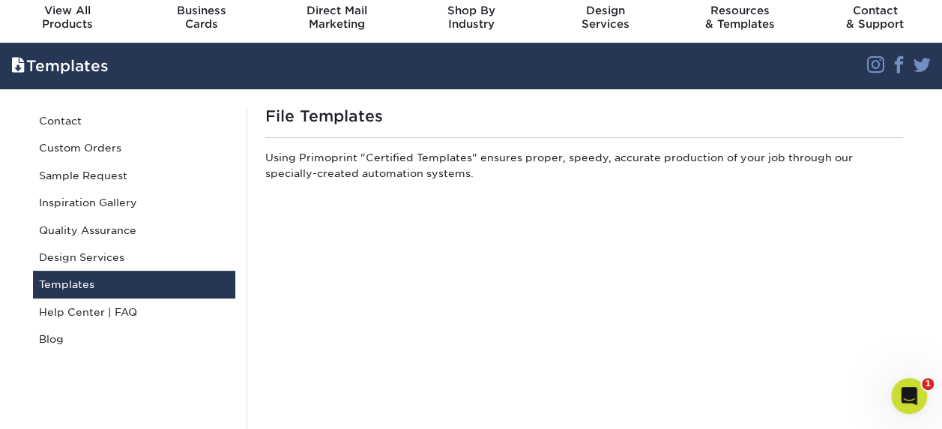
scroll to position [0, 0]
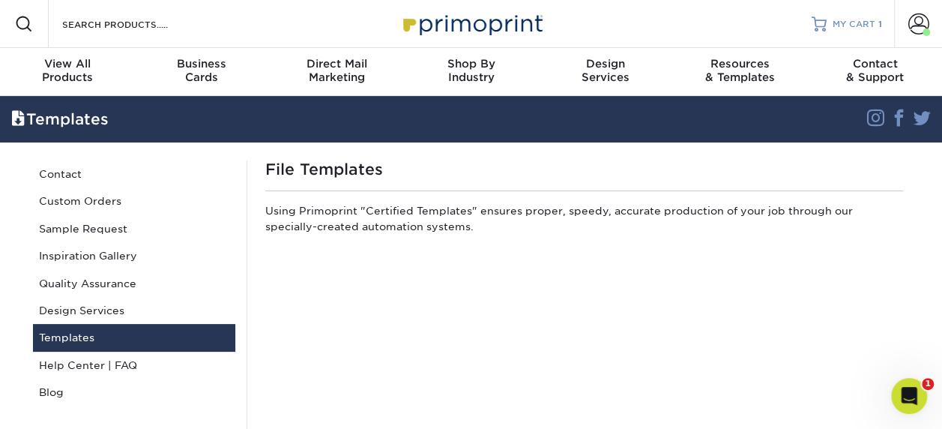
click at [857, 21] on span "MY CART" at bounding box center [854, 24] width 43 height 13
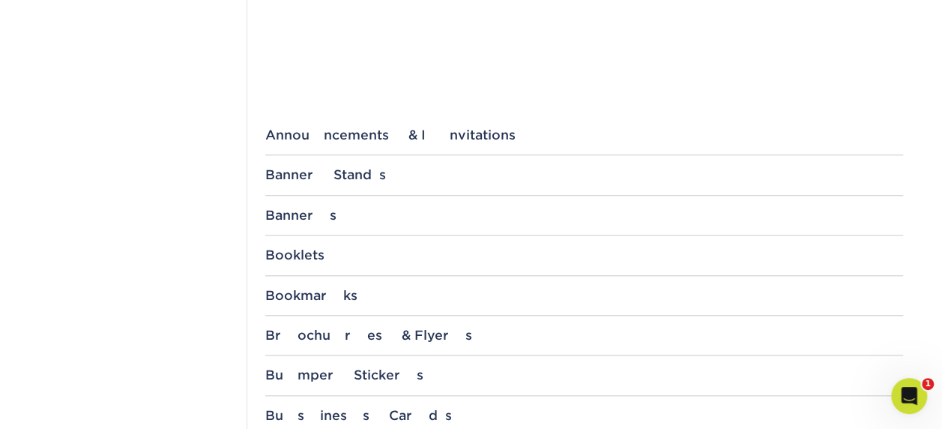
scroll to position [749, 0]
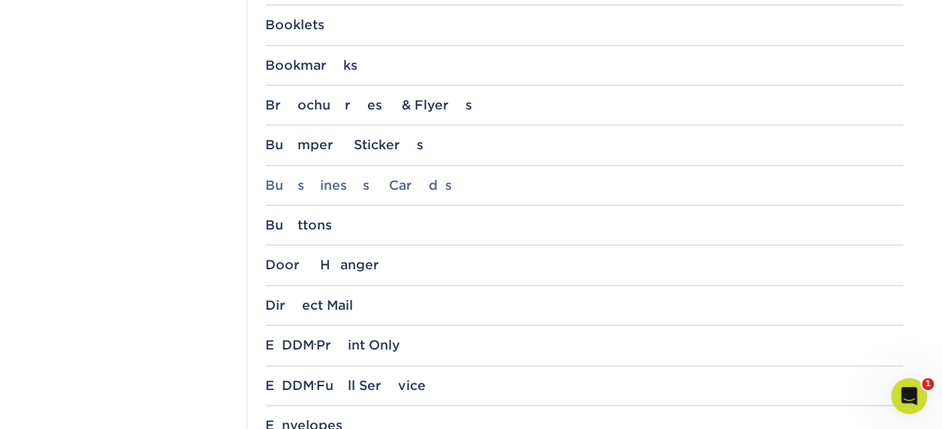
click at [307, 183] on div "Business Cards" at bounding box center [584, 185] width 638 height 15
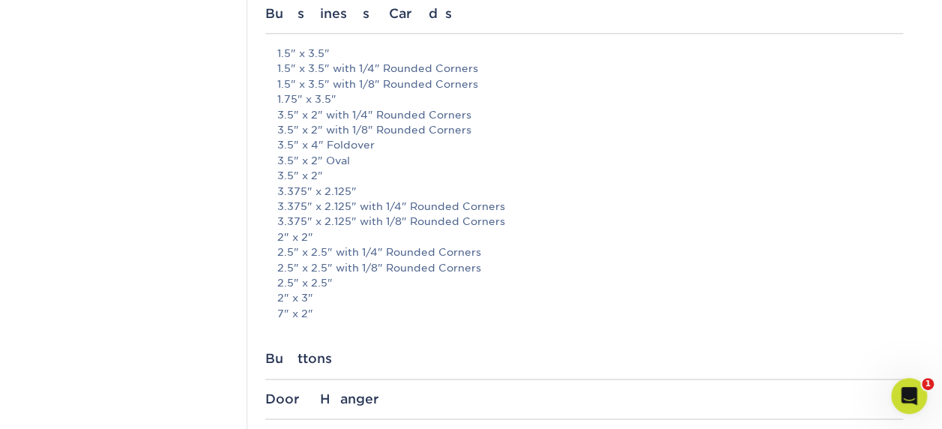
scroll to position [899, 0]
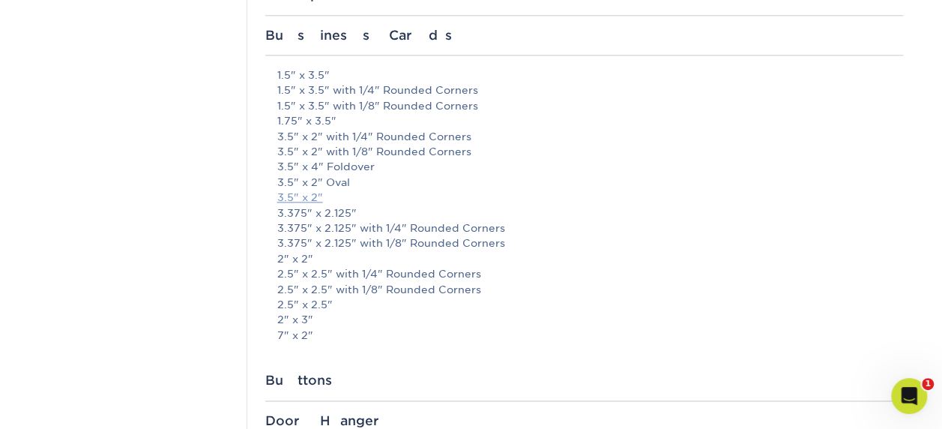
click at [292, 191] on link "3.5" x 2"" at bounding box center [300, 197] width 46 height 12
